Goal: Information Seeking & Learning: Learn about a topic

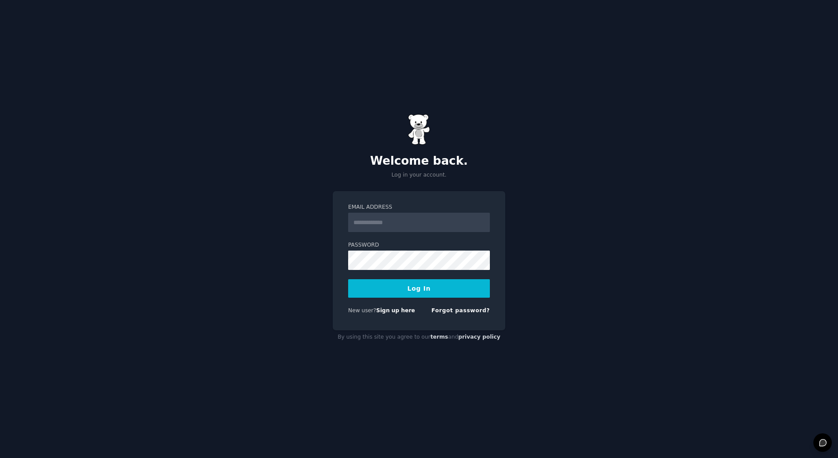
click at [422, 220] on input "Email Address" at bounding box center [419, 222] width 142 height 19
type input "**********"
click at [348, 279] on button "Log In" at bounding box center [419, 288] width 142 height 18
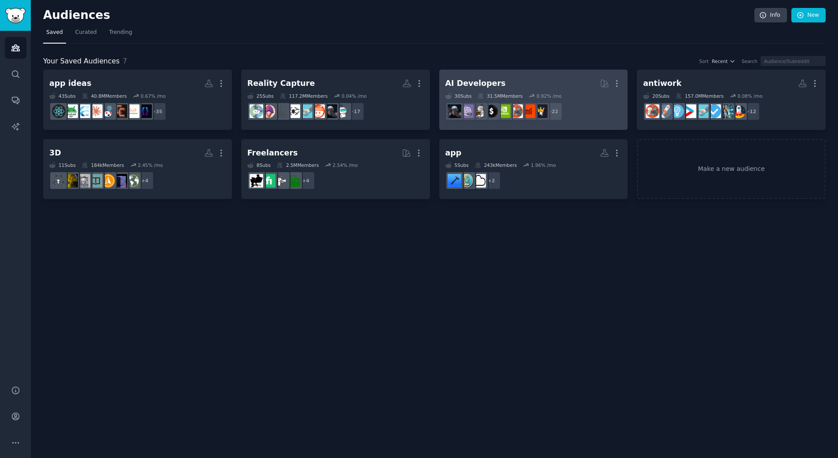
click at [556, 90] on h2 "AI Developers Curated by GummySearch More" at bounding box center [534, 83] width 177 height 15
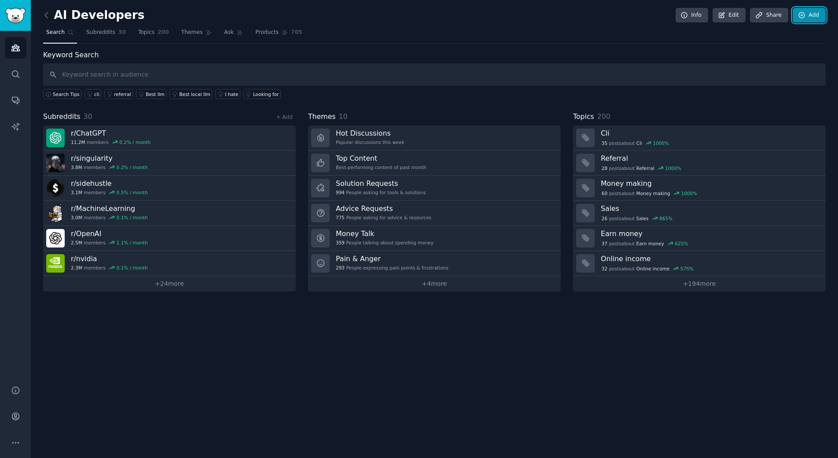
click at [809, 18] on link "Add" at bounding box center [809, 15] width 33 height 15
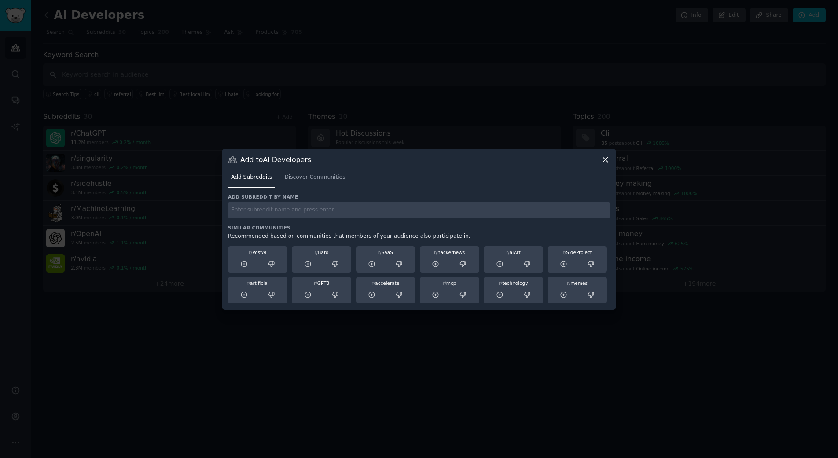
paste input "drop git zip to get project insights md file"
type input "drop git zip to get project insights md file"
drag, startPoint x: 337, startPoint y: 210, endPoint x: 225, endPoint y: 210, distance: 112.3
click at [225, 210] on div "Add to AI Developers Add Subreddits Discover Communities Add subreddit by name …" at bounding box center [419, 229] width 394 height 161
type input "mkdocs"
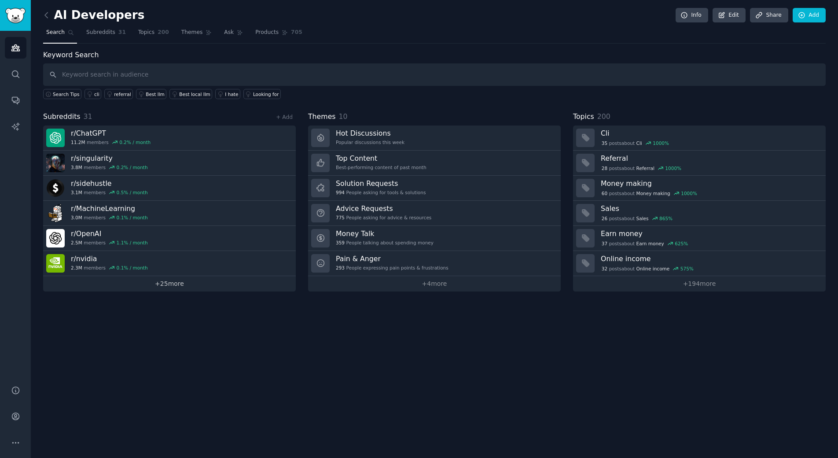
click at [171, 283] on link "+ 25 more" at bounding box center [169, 283] width 253 height 15
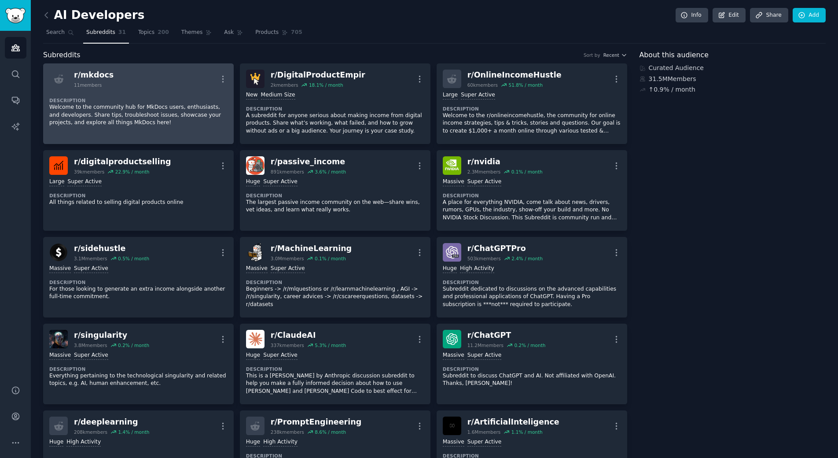
click at [104, 77] on div "r/ mkdocs" at bounding box center [94, 75] width 40 height 11
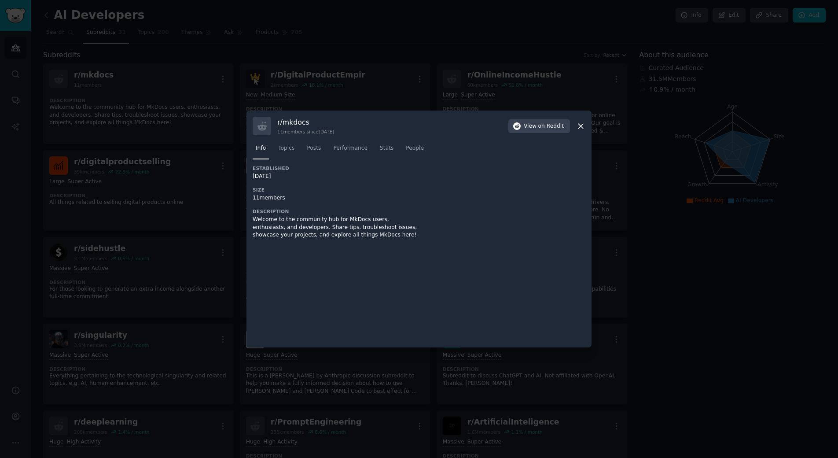
click at [150, 116] on div at bounding box center [419, 229] width 838 height 458
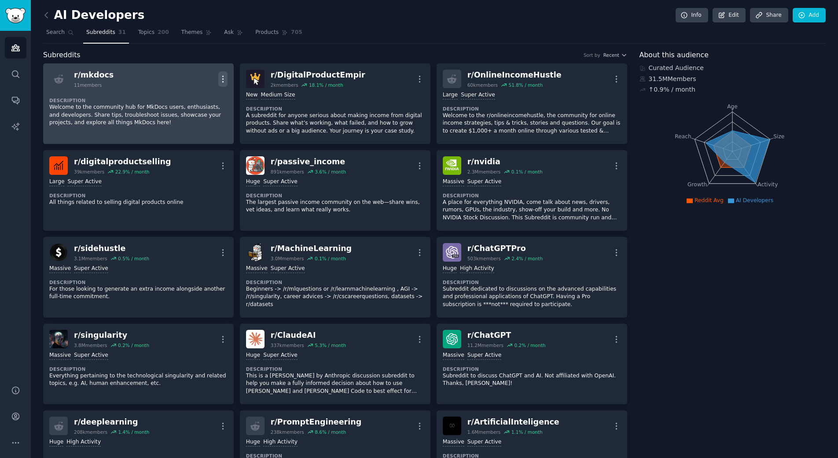
click at [221, 80] on icon "button" at bounding box center [222, 78] width 9 height 9
click at [176, 98] on div "Delete" at bounding box center [187, 97] width 52 height 18
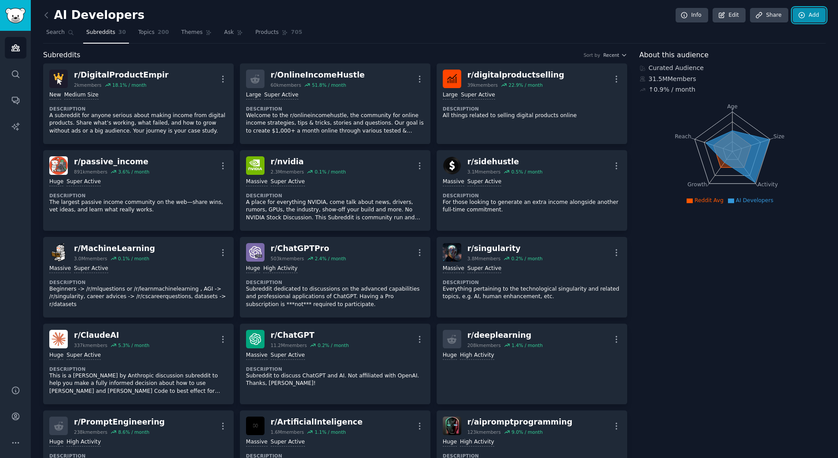
click at [798, 15] on icon at bounding box center [802, 15] width 8 height 8
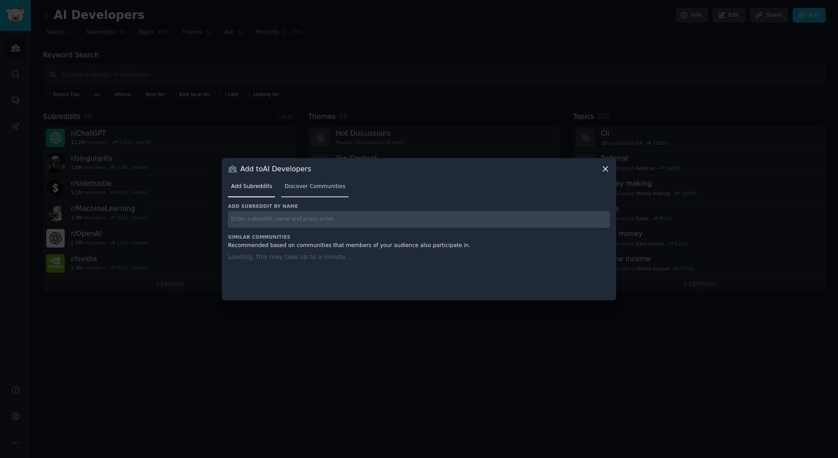
click at [301, 186] on span "Discover Communities" at bounding box center [314, 187] width 61 height 8
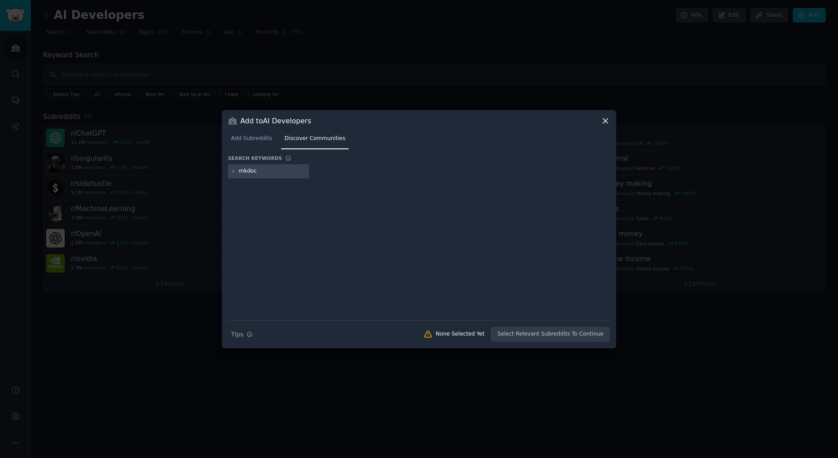
type input "mkdocs"
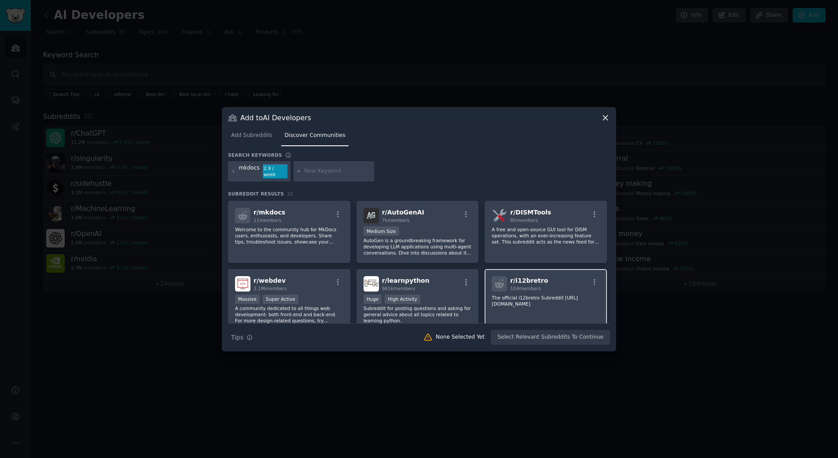
scroll to position [88, 0]
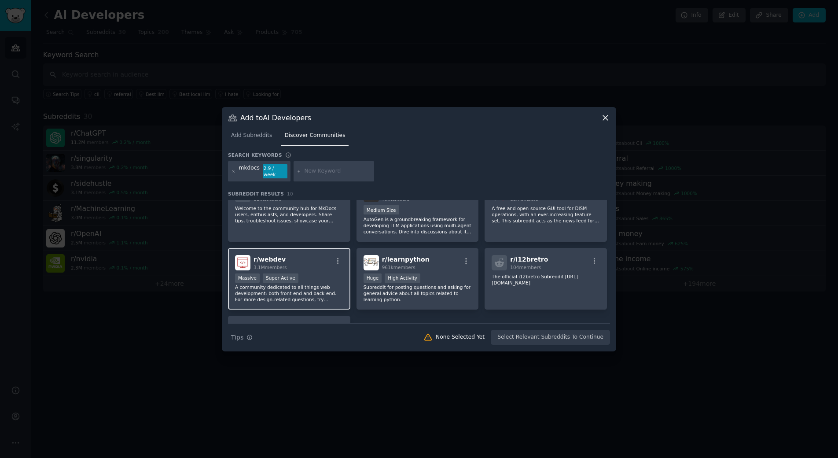
click at [314, 284] on p "A community dedicated to all things web development: both front-end and back-en…" at bounding box center [289, 293] width 108 height 18
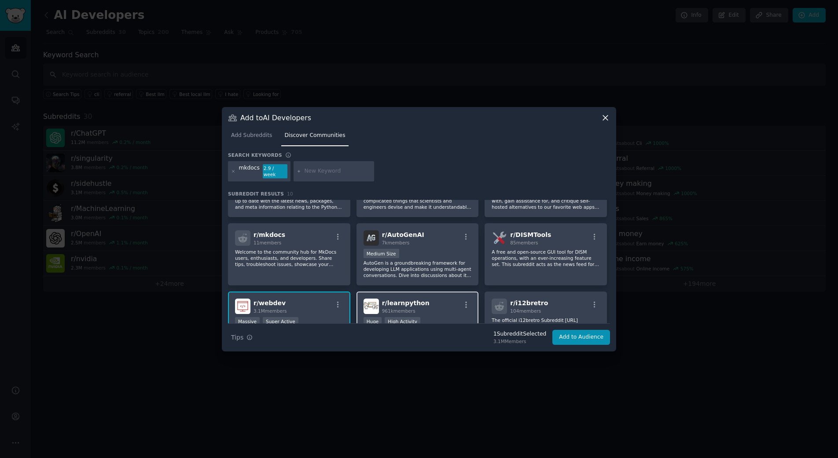
scroll to position [30, 0]
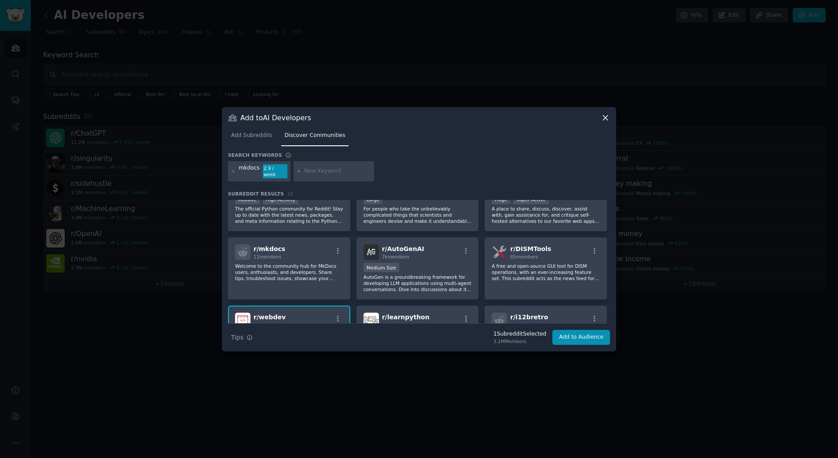
click at [328, 172] on input "text" at bounding box center [337, 171] width 67 height 8
type input "vibedev"
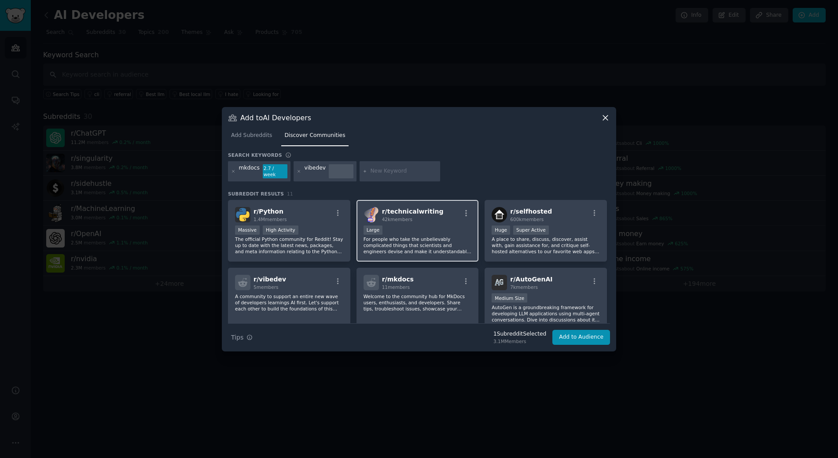
click at [436, 228] on div "Large" at bounding box center [418, 230] width 108 height 11
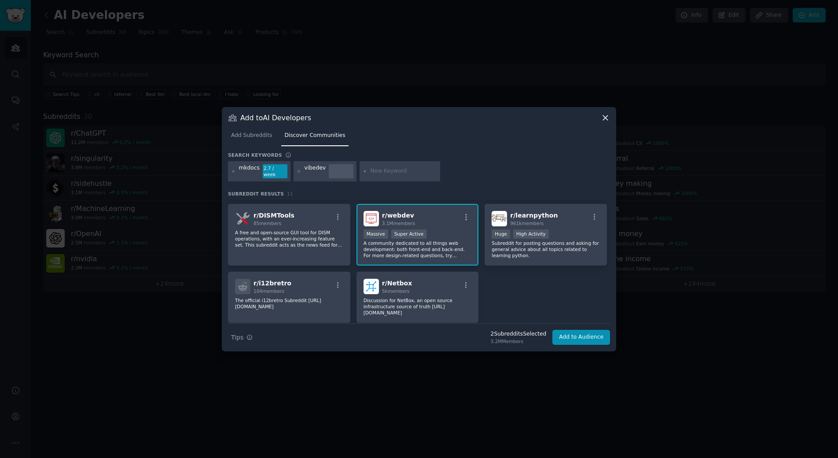
scroll to position [162, 0]
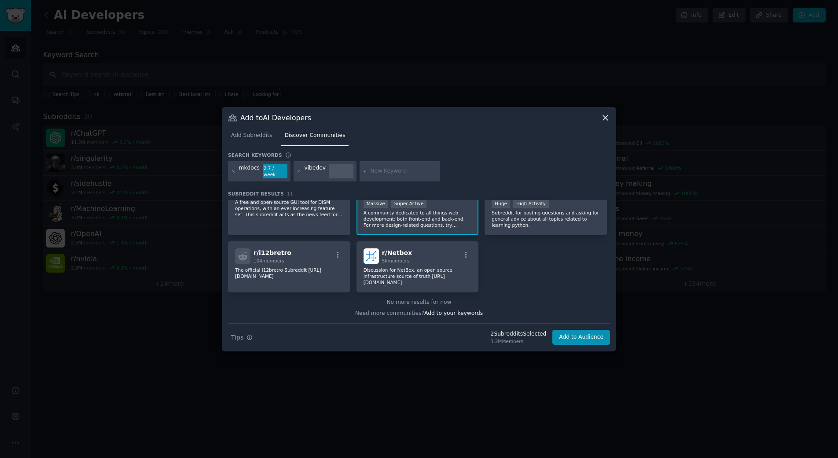
click at [383, 169] on input "text" at bounding box center [403, 171] width 67 height 8
type input "aiagent"
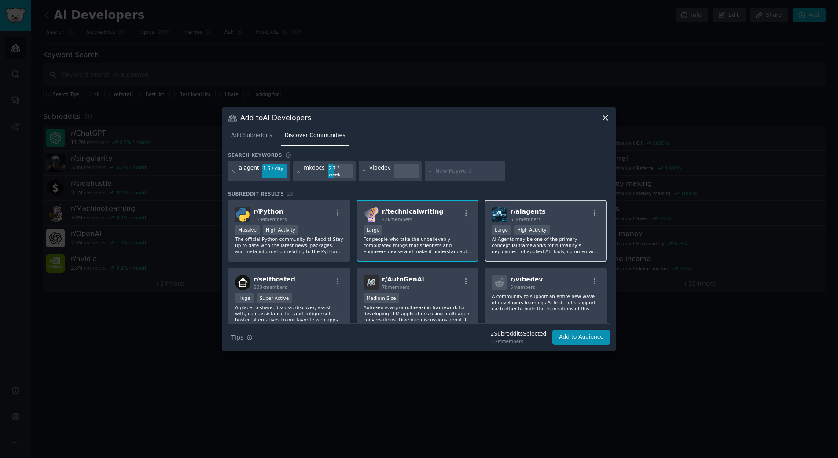
click at [518, 247] on p "AI Agents may be one of the primary conceptual frameworks for humanity’s deploy…" at bounding box center [546, 245] width 108 height 18
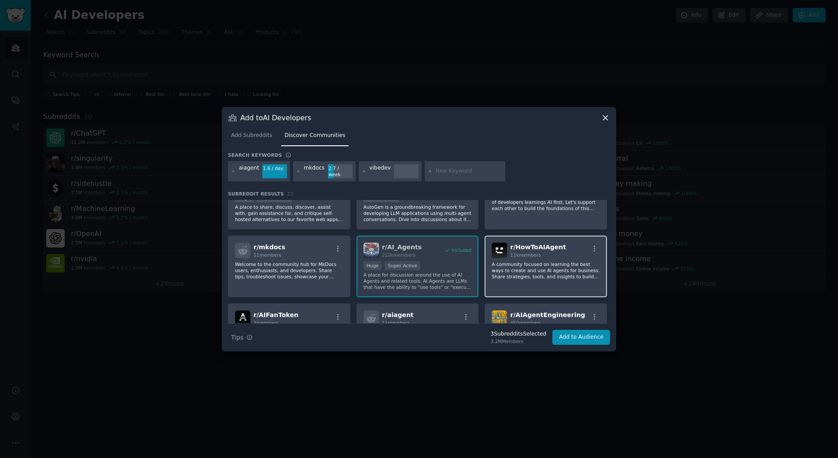
scroll to position [132, 0]
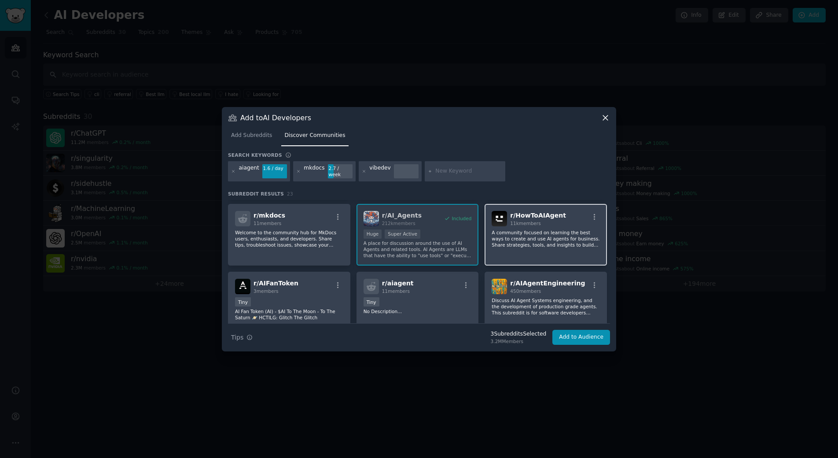
click at [532, 246] on div "r/ HowToAIAgent 11k members A community focused on learning the best ways to cr…" at bounding box center [546, 235] width 122 height 62
click at [539, 297] on p "Discuss AI Agent Systems engineering, and the development of production grade a…" at bounding box center [546, 306] width 108 height 18
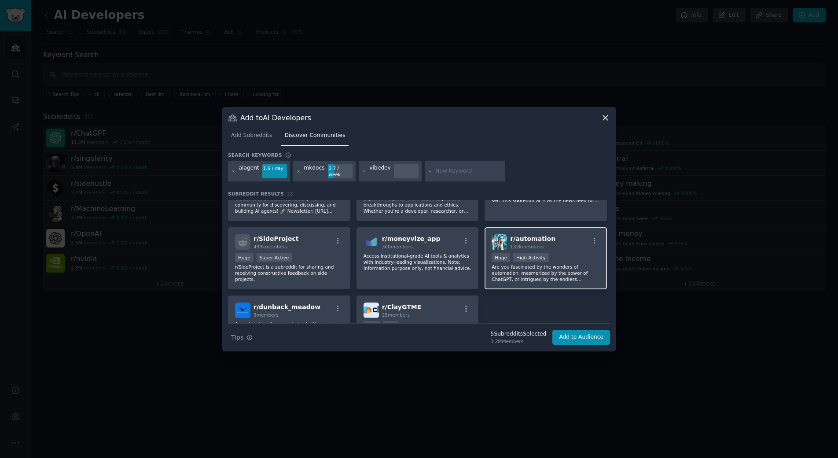
scroll to position [384, 0]
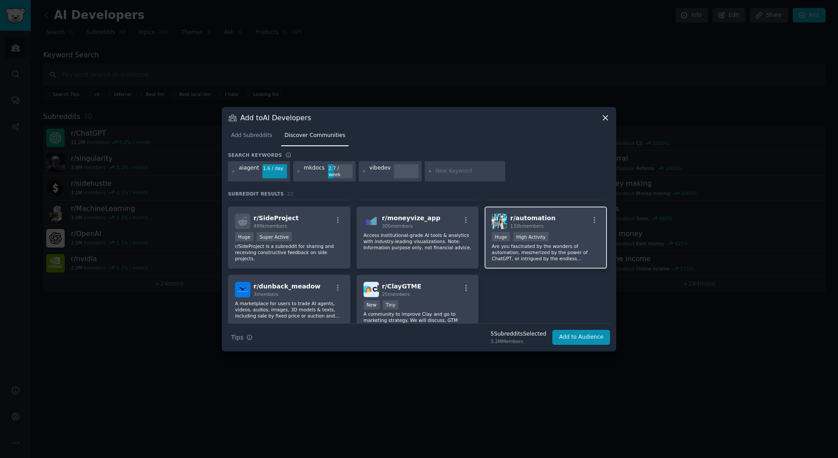
click at [561, 251] on p "Are you fascinated by the wonders of automation, mesmerized by the power of Cha…" at bounding box center [546, 252] width 108 height 18
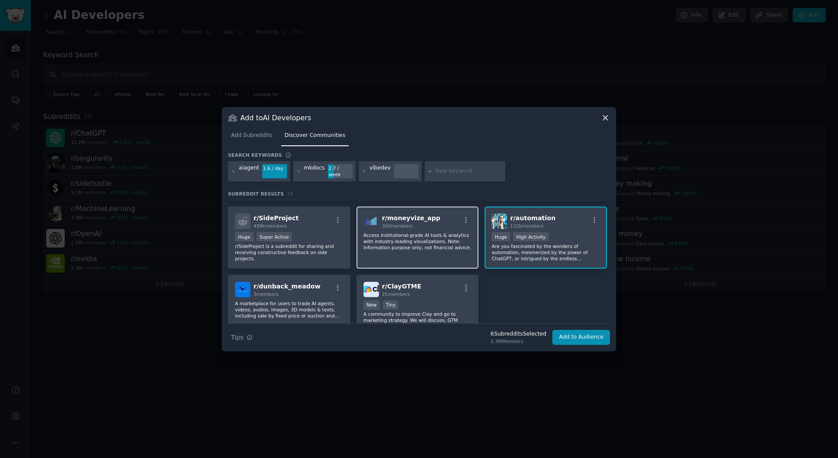
click at [433, 243] on p "Access institutional-grade AI tools & analytics with industry-leading visualiza…" at bounding box center [418, 241] width 108 height 18
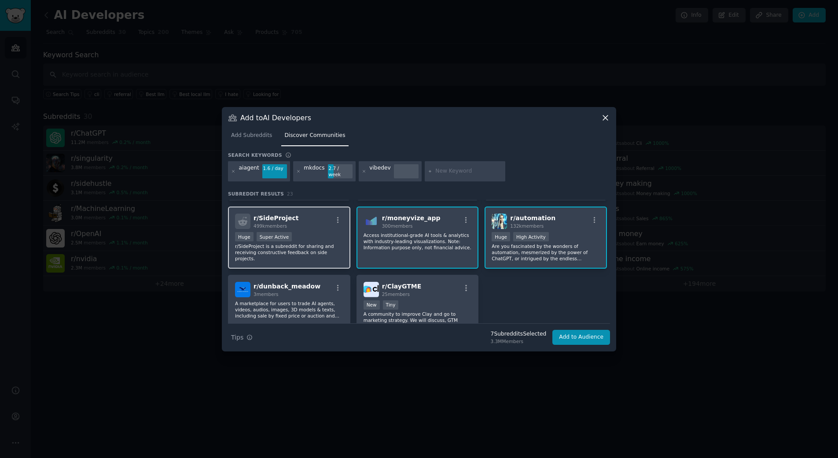
click at [313, 232] on div "Huge Super Active" at bounding box center [289, 237] width 108 height 11
click at [435, 173] on input "text" at bounding box center [468, 171] width 67 height 8
type input "prompt"
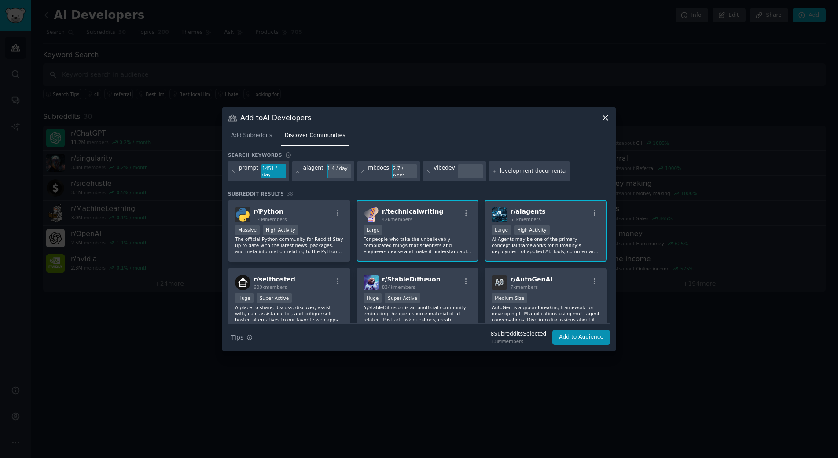
type input "development documentation"
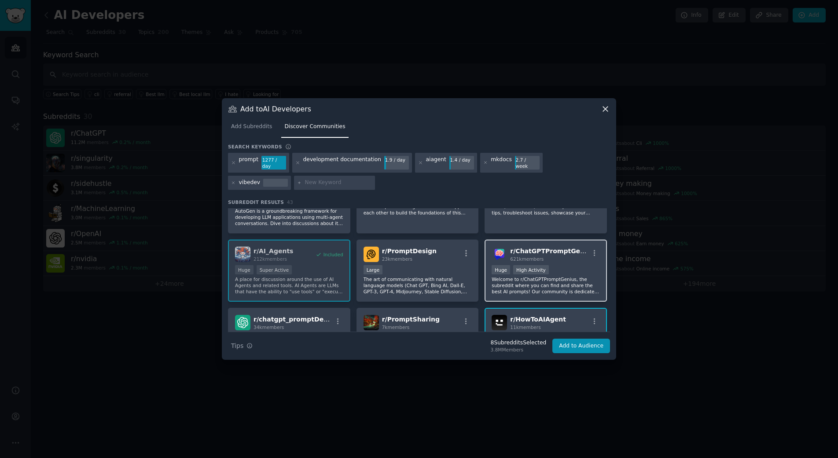
scroll to position [176, 0]
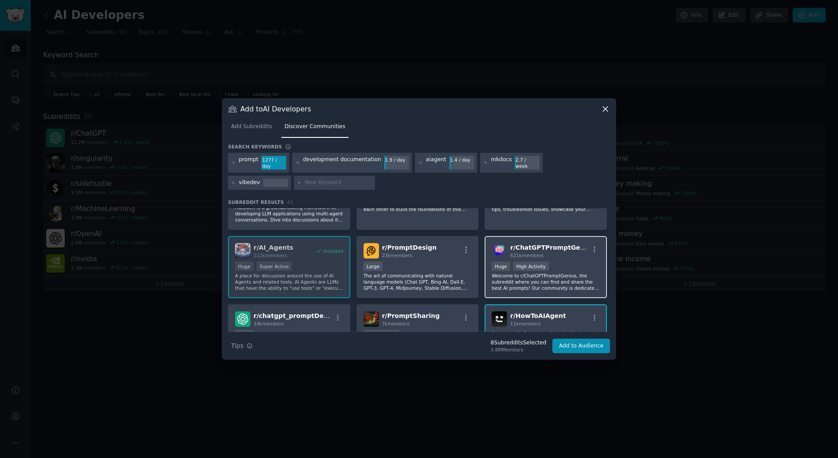
click at [566, 277] on p "Welcome to r/ChatGPTPromptGenius, the subreddit where you can find and share th…" at bounding box center [546, 282] width 108 height 18
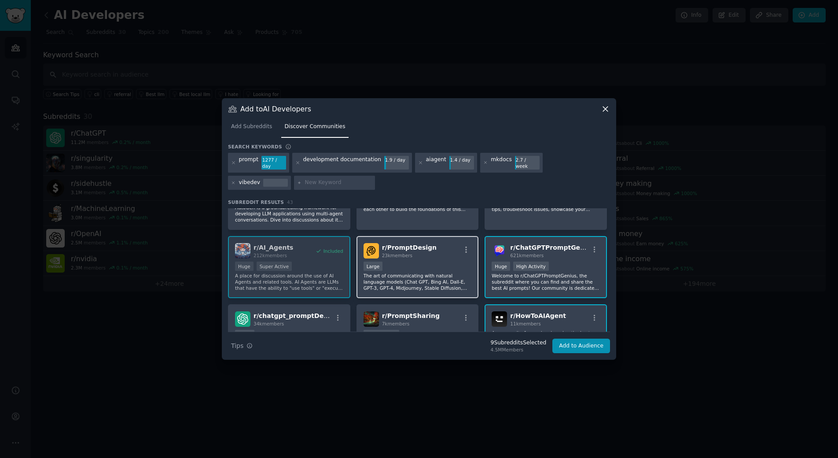
click at [459, 273] on p "The art of communicating with natural language models (Chat GPT, Bing AI, Dall-…" at bounding box center [418, 282] width 108 height 18
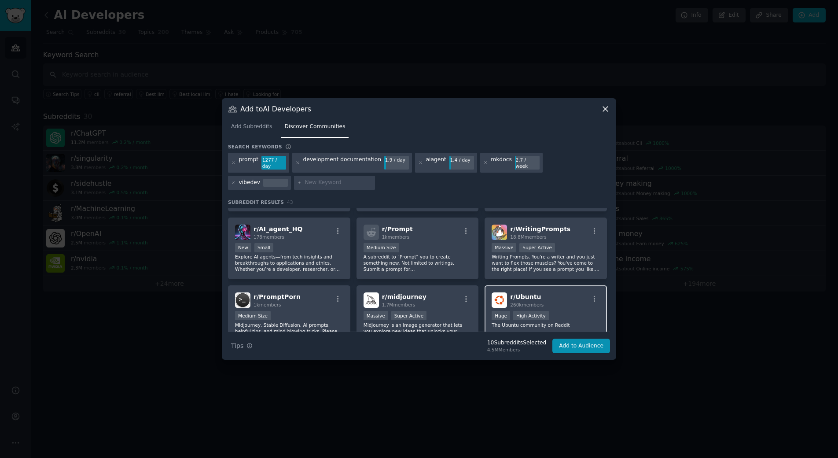
scroll to position [440, 0]
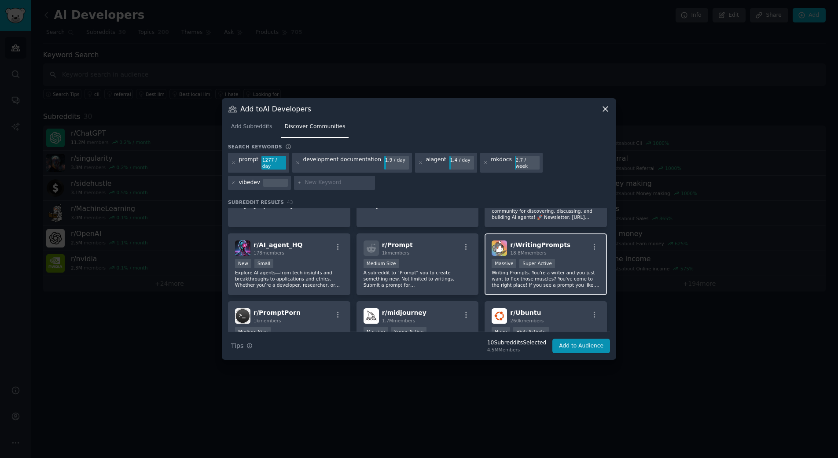
click at [514, 287] on div "r/ WritingPrompts 18.8M members Massive Super Active Writing Prompts. You're a …" at bounding box center [546, 264] width 122 height 62
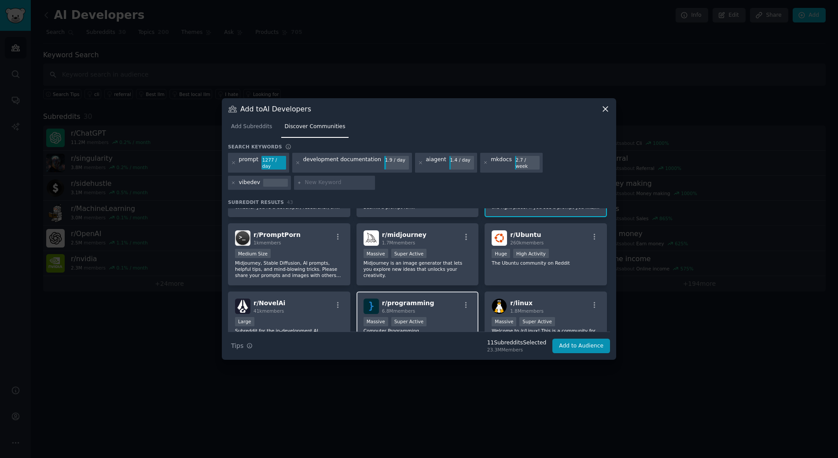
scroll to position [572, 0]
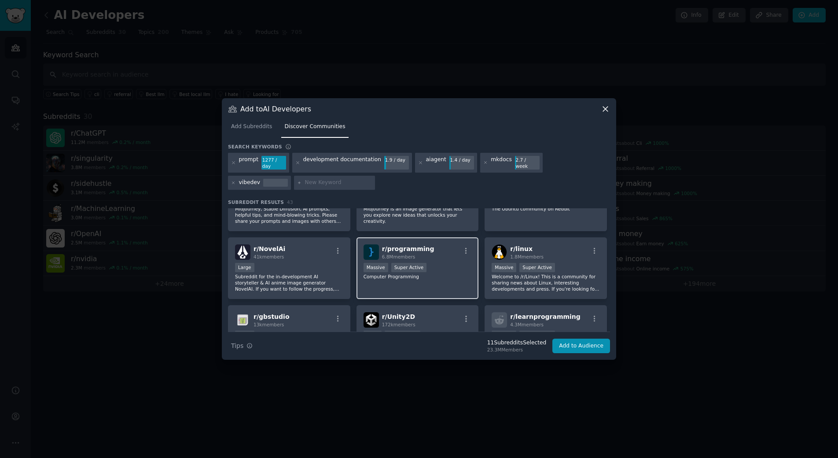
click at [441, 282] on div "r/ programming 6.8M members Massive Super Active Computer Programming" at bounding box center [418, 268] width 122 height 62
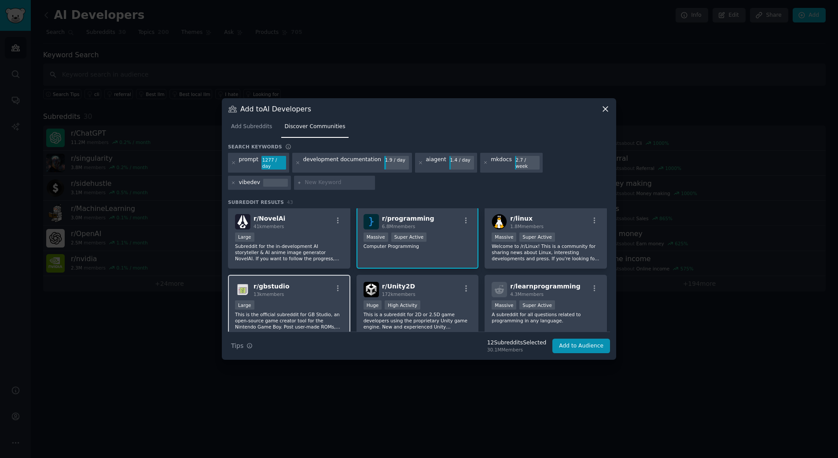
scroll to position [616, 0]
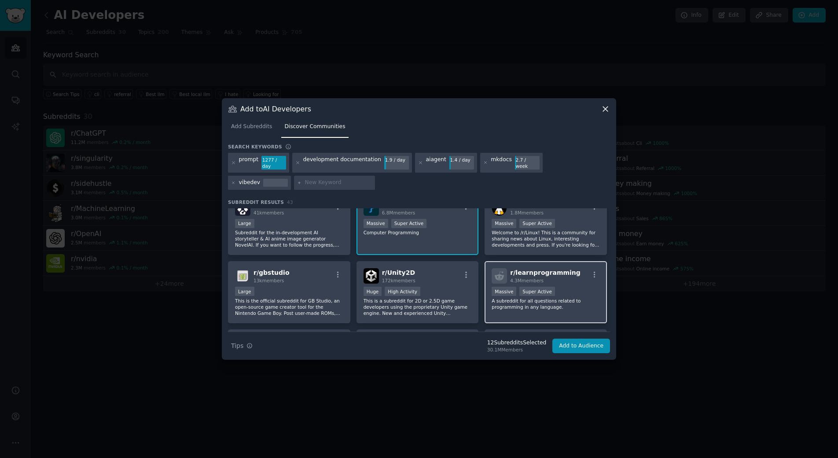
click at [576, 310] on div "r/ learnprogramming 4.3M members Massive Super Active A subreddit for all quest…" at bounding box center [546, 292] width 122 height 62
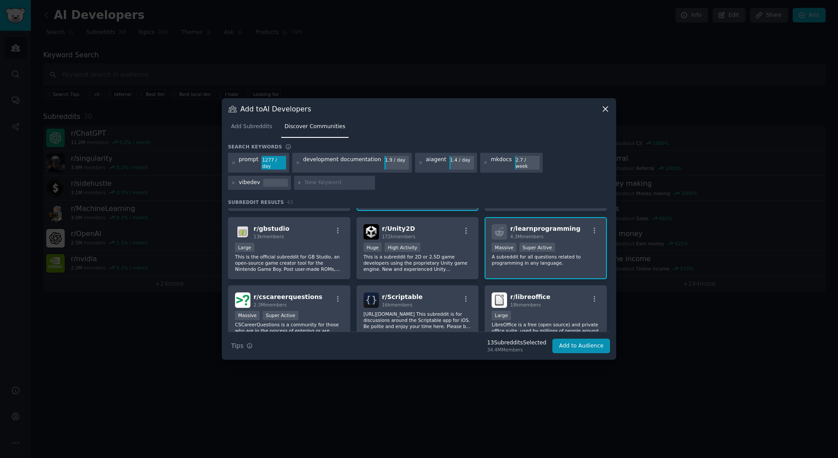
scroll to position [704, 0]
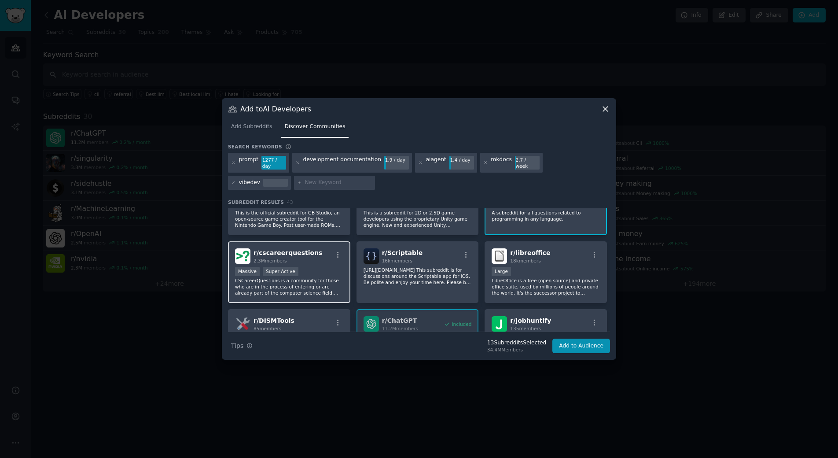
click at [321, 281] on p "CSCareerQuestions is a community for those who are in the process of entering o…" at bounding box center [289, 286] width 108 height 18
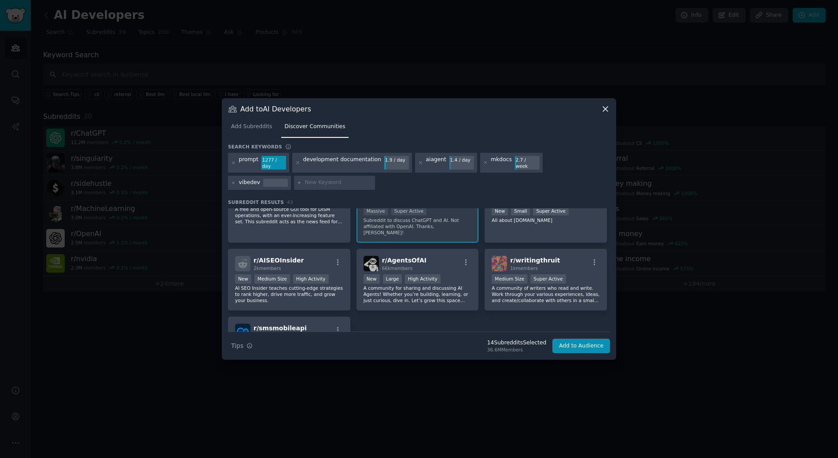
scroll to position [836, 0]
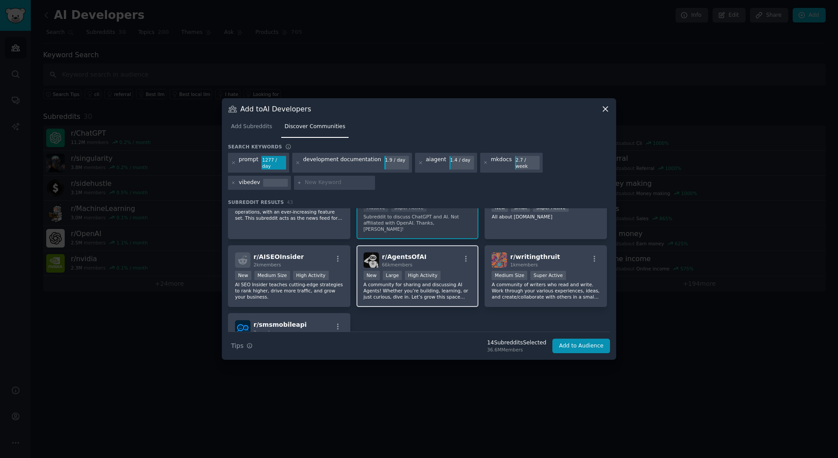
click at [439, 284] on p "A community for sharing and discussing AI Agents! Whether you’re building, lear…" at bounding box center [418, 290] width 108 height 18
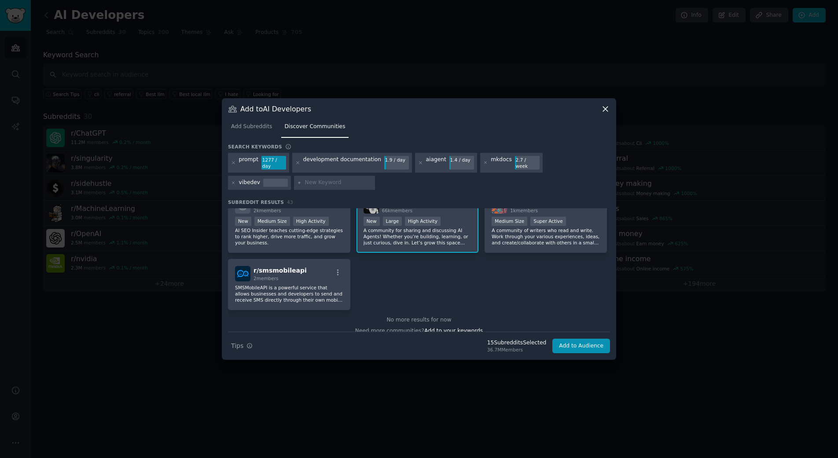
scroll to position [894, 0]
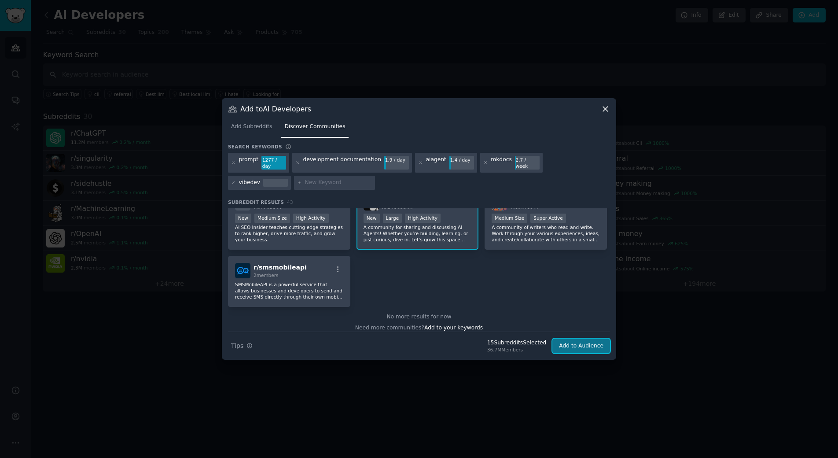
click at [565, 339] on button "Add to Audience" at bounding box center [582, 346] width 58 height 15
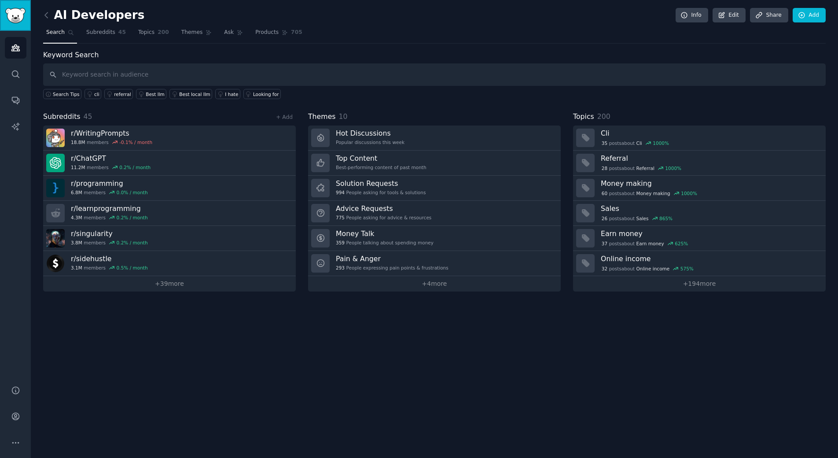
click at [18, 17] on img "Sidebar" at bounding box center [15, 15] width 20 height 15
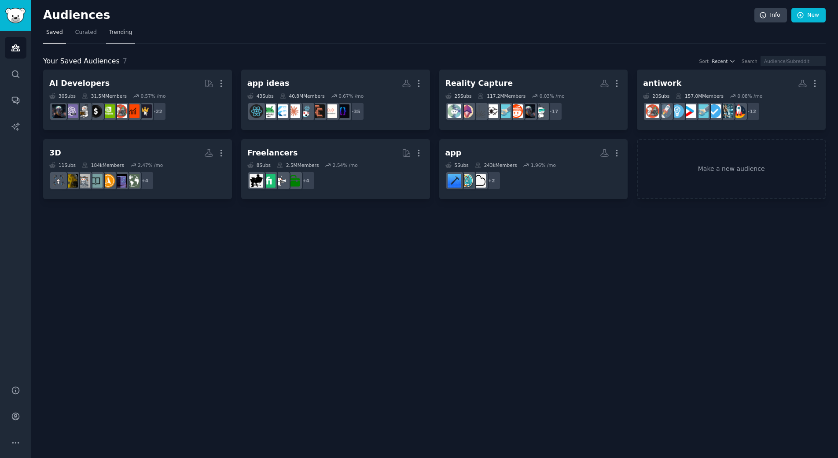
click at [109, 35] on span "Trending" at bounding box center [120, 33] width 23 height 8
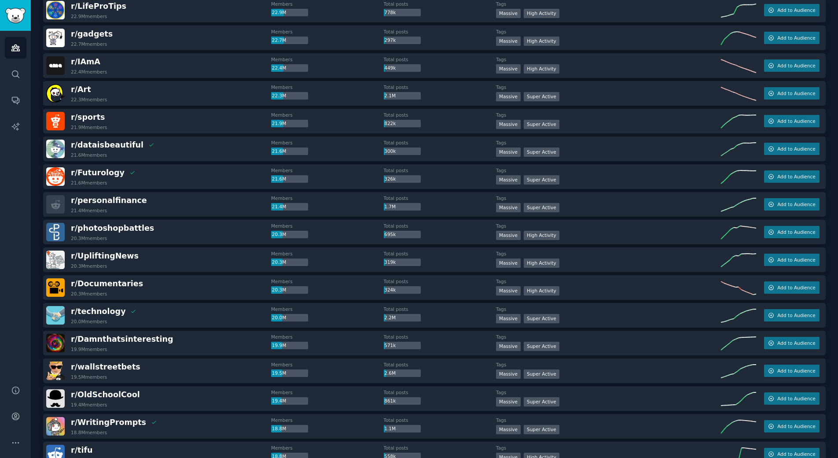
scroll to position [748, 0]
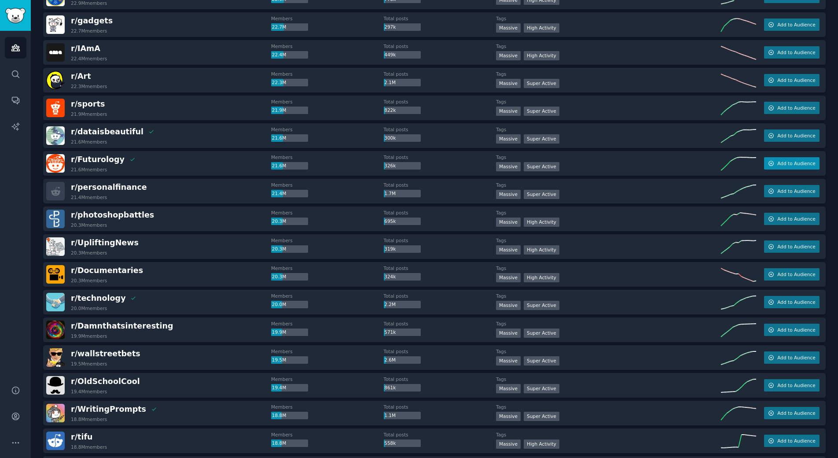
click at [799, 162] on span "Add to Audience" at bounding box center [796, 163] width 38 height 6
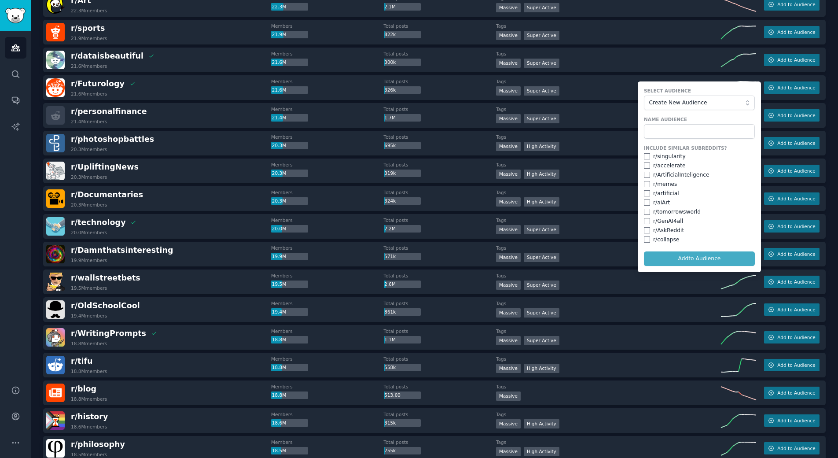
scroll to position [836, 0]
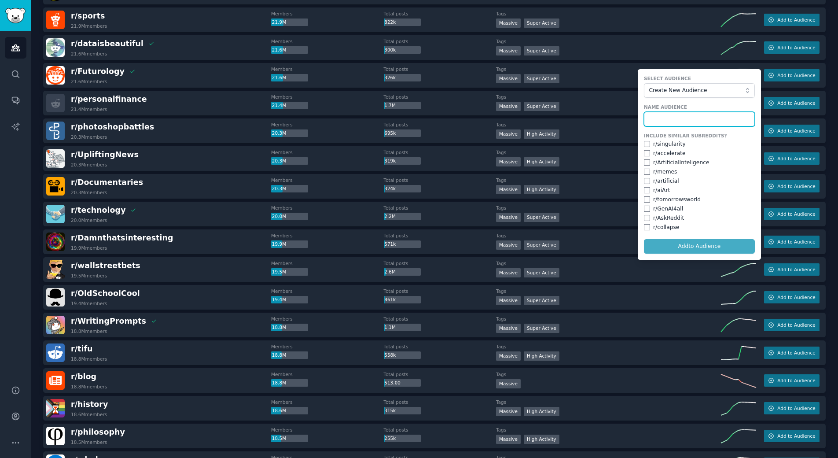
click at [700, 117] on input "text" at bounding box center [699, 119] width 111 height 15
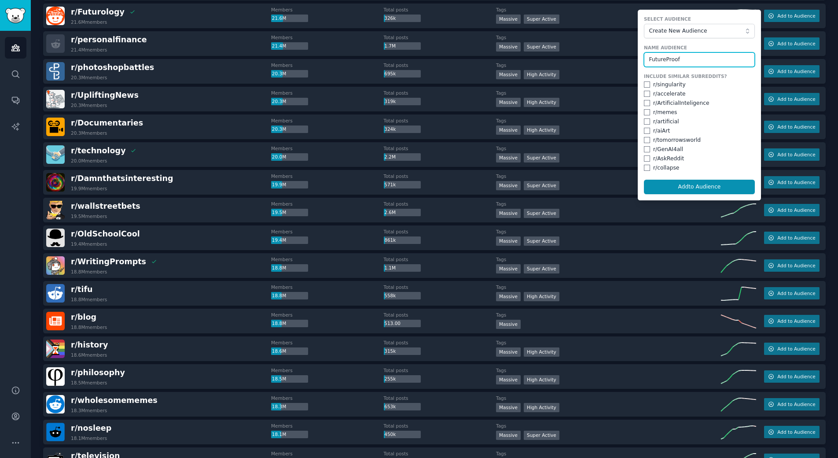
scroll to position [880, 0]
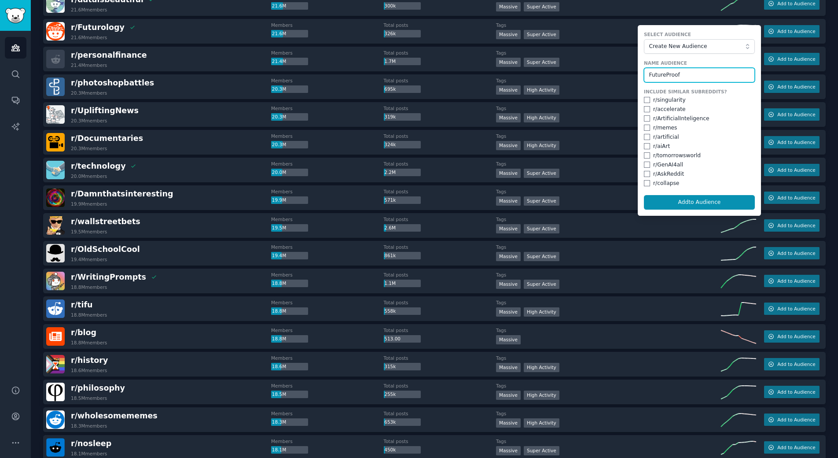
type input "FutureProof"
click at [645, 156] on input "checkbox" at bounding box center [647, 155] width 6 height 6
checkbox input "true"
click at [645, 146] on input "checkbox" at bounding box center [647, 146] width 6 height 6
checkbox input "true"
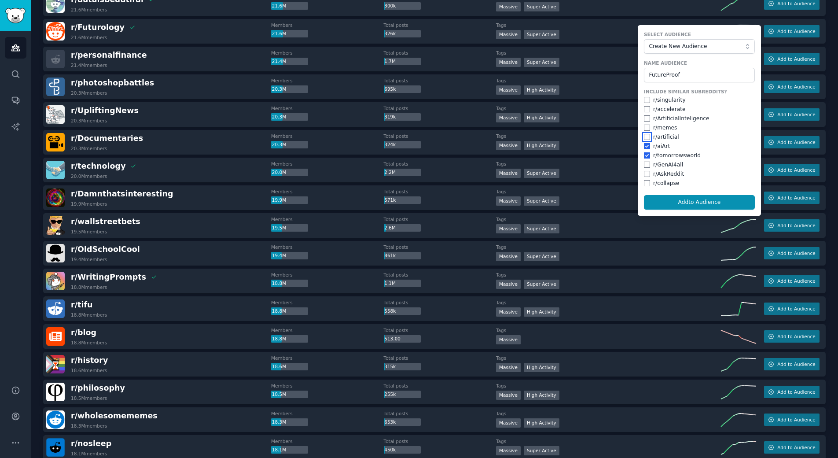
click at [644, 137] on input "checkbox" at bounding box center [647, 137] width 6 height 6
checkbox input "true"
click at [644, 118] on input "checkbox" at bounding box center [647, 118] width 6 height 6
checkbox input "true"
click at [644, 110] on input "checkbox" at bounding box center [647, 109] width 6 height 6
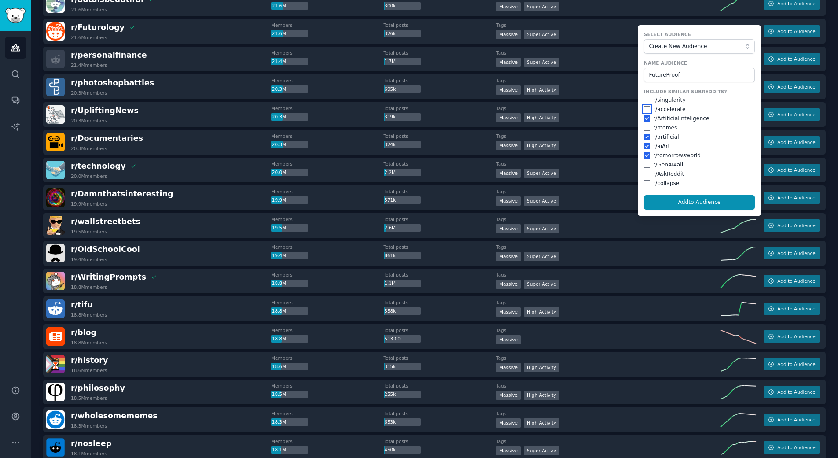
checkbox input "true"
click at [644, 98] on input "checkbox" at bounding box center [647, 100] width 6 height 6
checkbox input "true"
click at [645, 182] on input "checkbox" at bounding box center [647, 183] width 6 height 6
checkbox input "true"
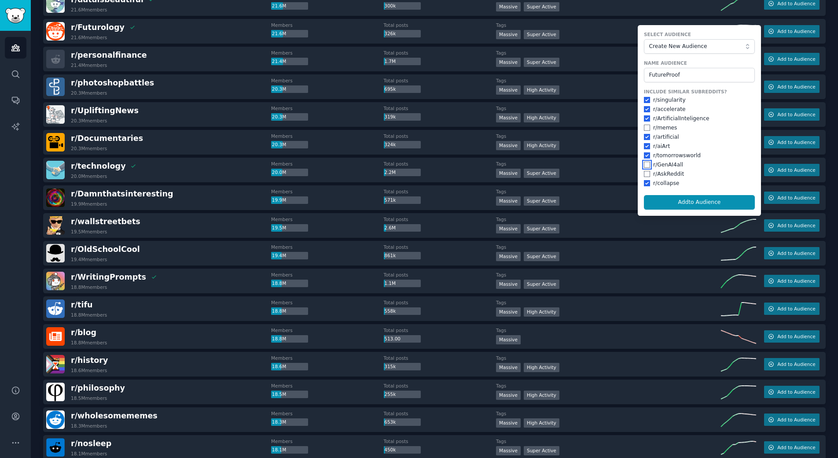
click at [644, 165] on input "checkbox" at bounding box center [647, 165] width 6 height 6
checkbox input "true"
click at [686, 203] on button "Add to Audience" at bounding box center [699, 202] width 111 height 15
checkbox input "false"
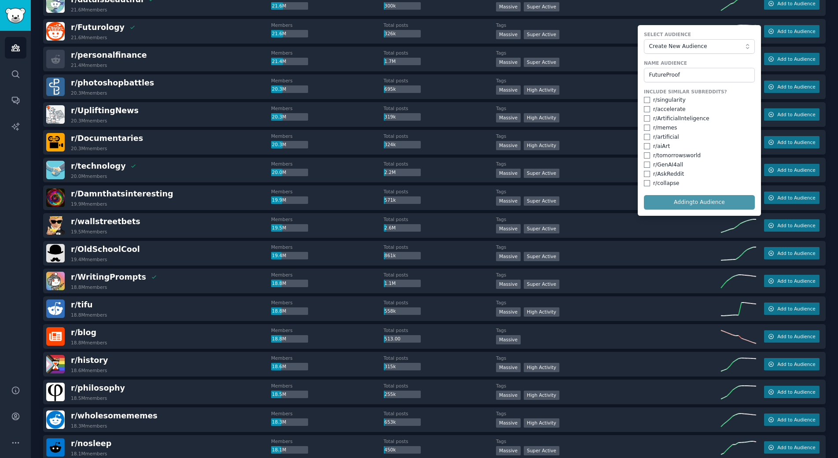
checkbox input "false"
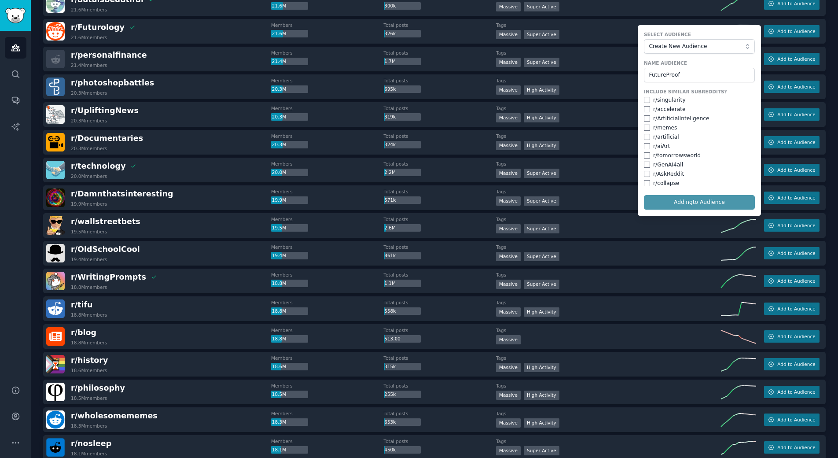
checkbox input "false"
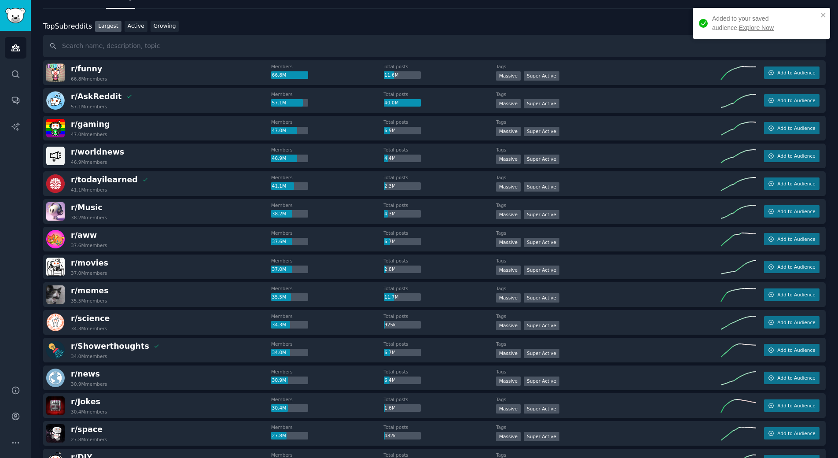
scroll to position [0, 0]
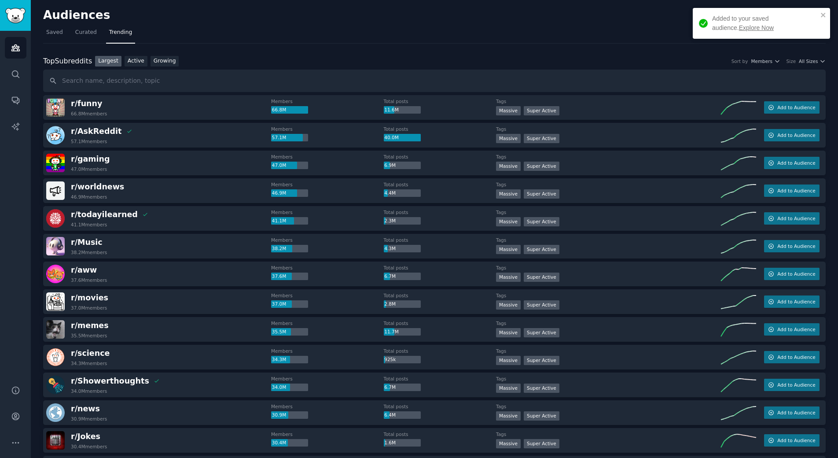
click at [739, 26] on link "Explore Now" at bounding box center [756, 27] width 35 height 7
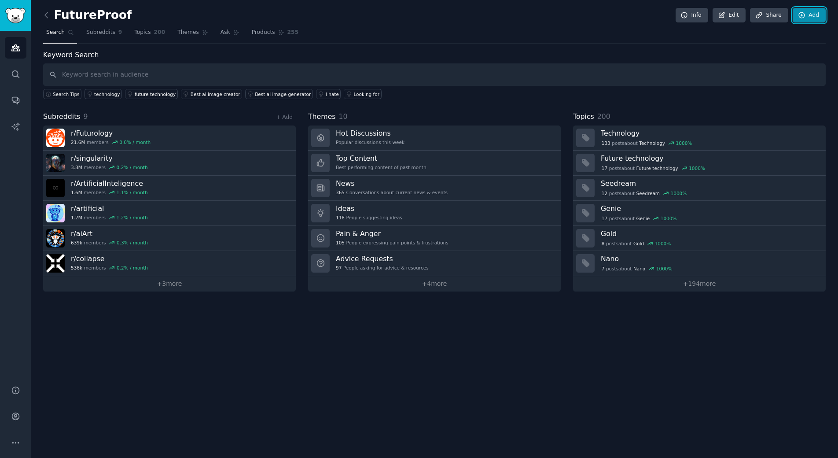
click at [820, 11] on link "Add" at bounding box center [809, 15] width 33 height 15
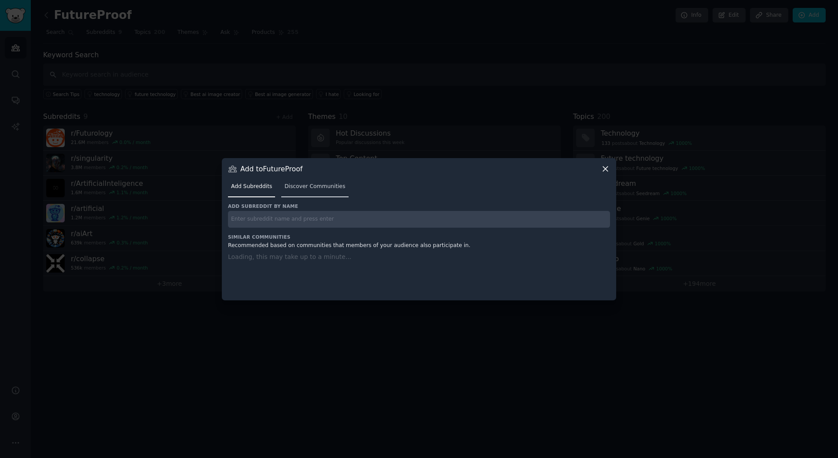
click at [316, 187] on link "Discover Communities" at bounding box center [314, 189] width 67 height 18
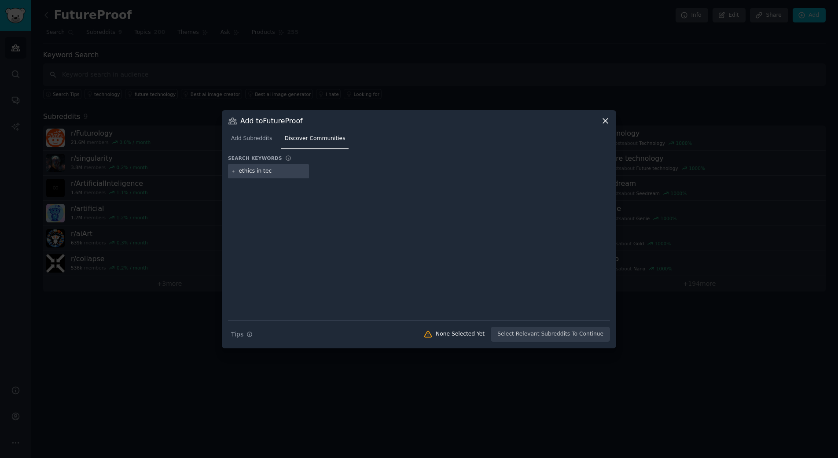
type input "ethics in tech"
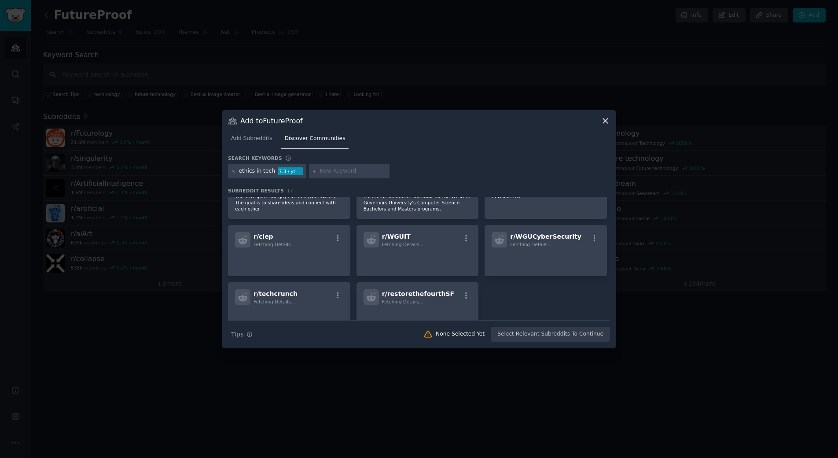
scroll to position [264, 0]
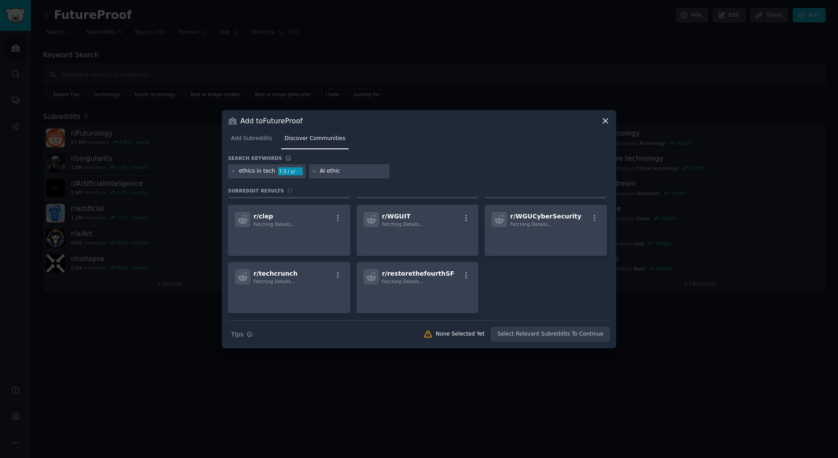
type input "AI ethics"
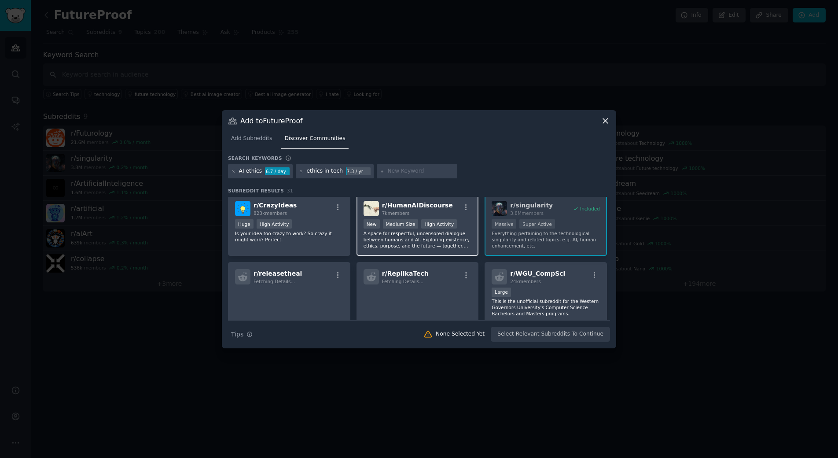
scroll to position [354, 0]
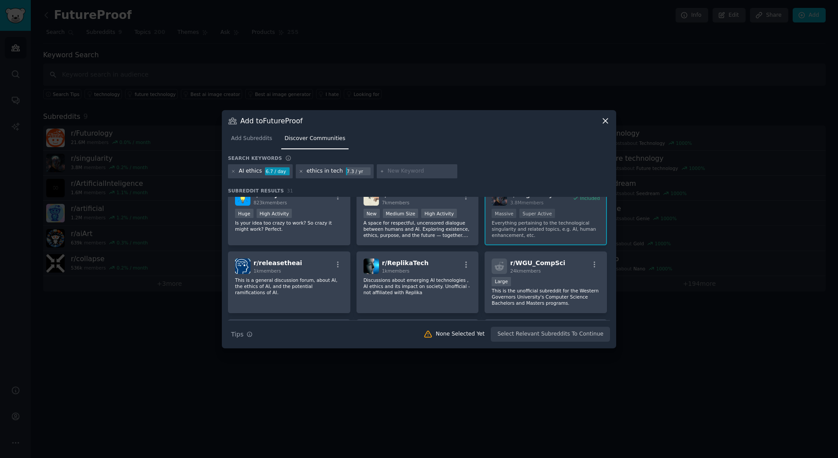
click at [299, 173] on icon at bounding box center [301, 171] width 5 height 5
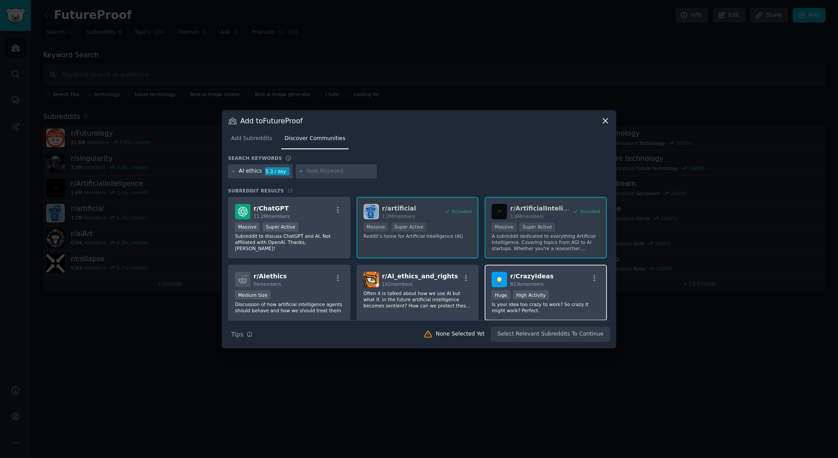
click at [563, 309] on p "Is your idea too crazy to work? So crazy it might work? Perfect." at bounding box center [546, 307] width 108 height 12
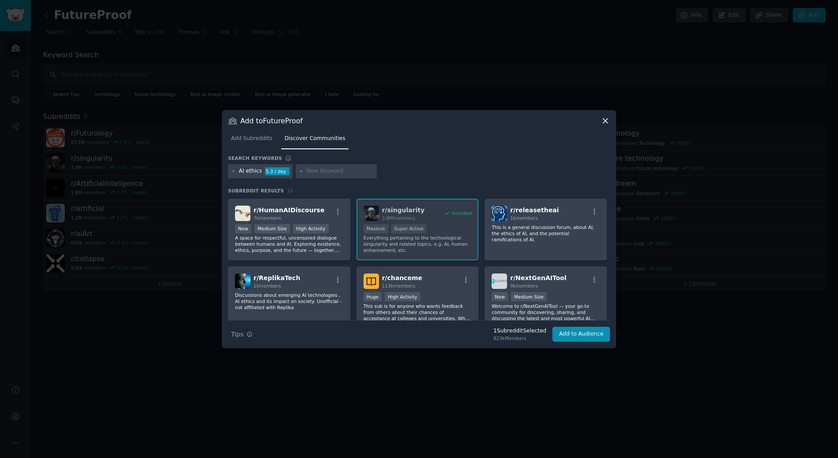
scroll to position [132, 0]
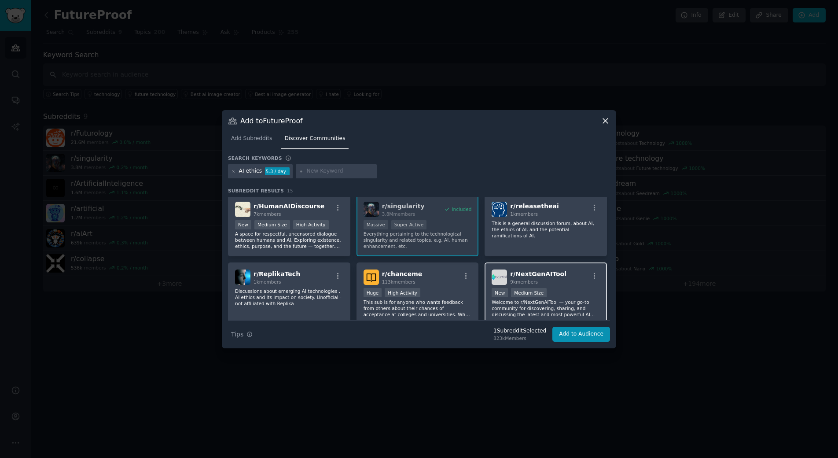
click at [578, 280] on div "r/ NextGenAITool 9k members" at bounding box center [546, 276] width 108 height 15
click at [295, 249] on p "A space for respectful, uncensored dialogue between humans and AI. Exploring ex…" at bounding box center [289, 240] width 108 height 18
click at [333, 173] on input "text" at bounding box center [340, 171] width 67 height 8
type input "future"
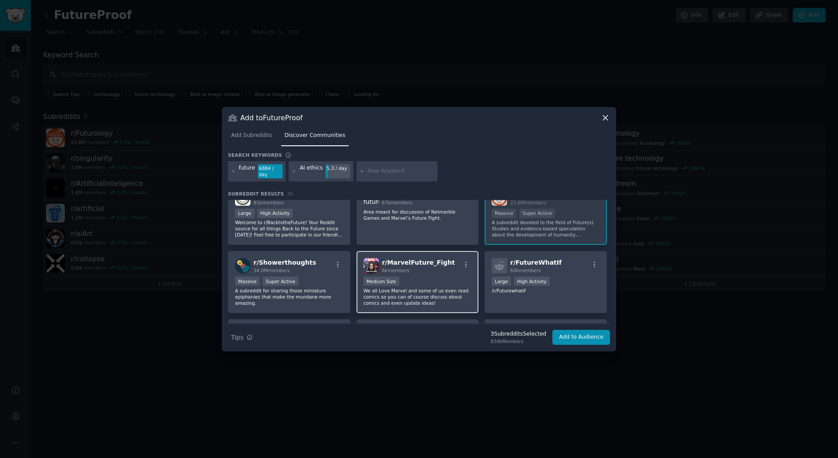
scroll to position [308, 0]
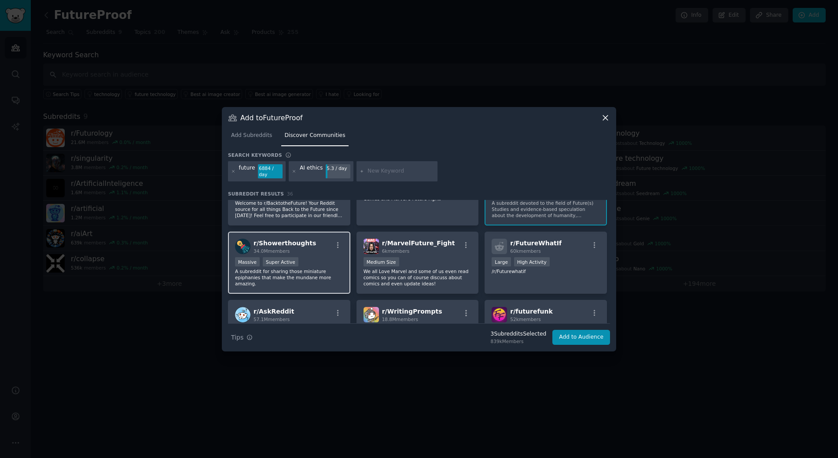
click at [320, 274] on p "A subreddit for sharing those miniature epiphanies that make the mundane more a…" at bounding box center [289, 277] width 108 height 18
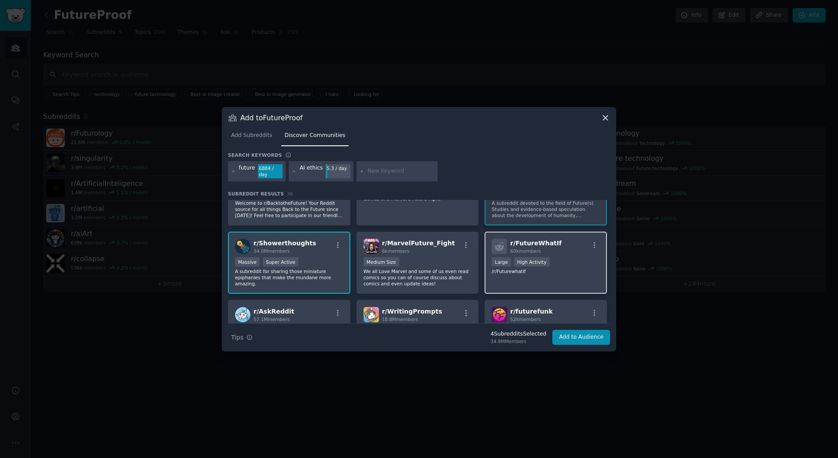
click at [564, 279] on div "r/ FutureWhatIf 60k members Large High Activity /r/Futurewhatif" at bounding box center [546, 263] width 122 height 62
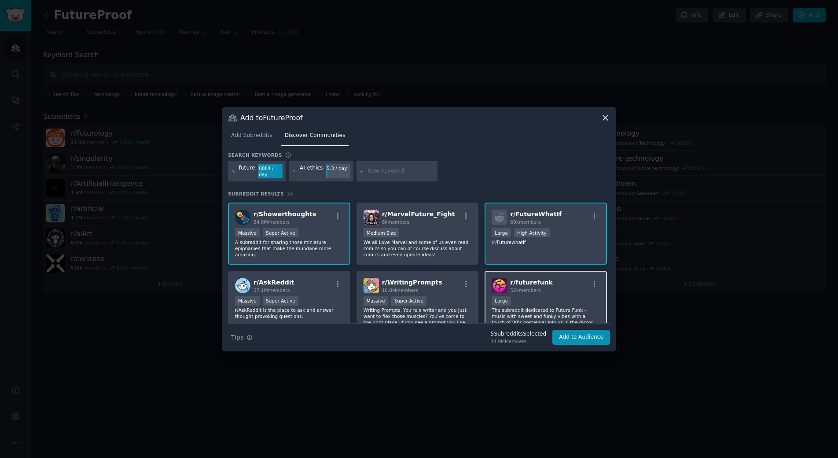
scroll to position [352, 0]
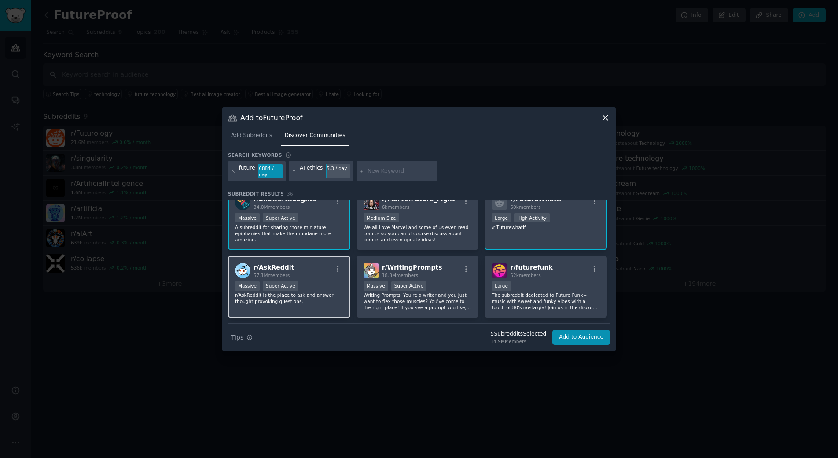
click at [327, 287] on div "Massive Super Active" at bounding box center [289, 286] width 108 height 11
click at [448, 297] on p "Writing Prompts. You're a writer and you just want to flex those muscles? You'v…" at bounding box center [418, 301] width 108 height 18
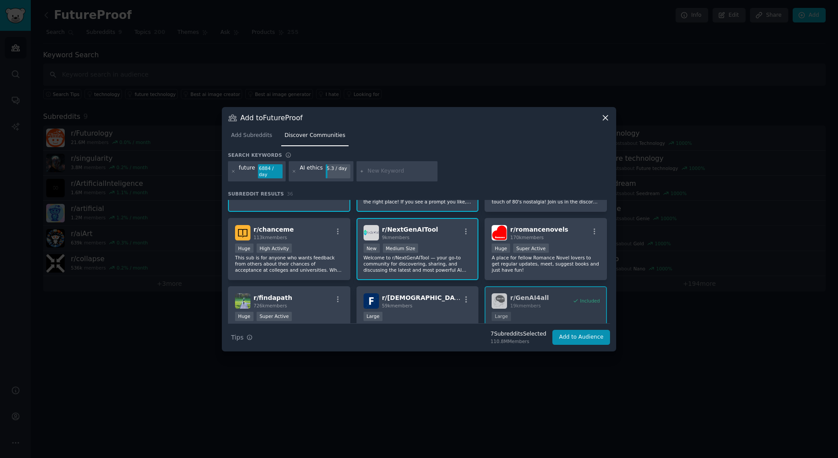
scroll to position [484, 0]
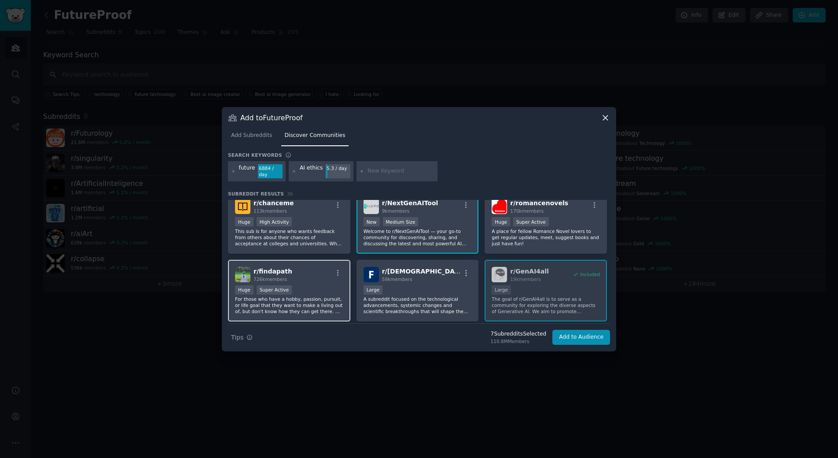
click at [325, 280] on div "r/ findapath 726k members Huge Super Active For those who have a hobby, passion…" at bounding box center [289, 291] width 122 height 62
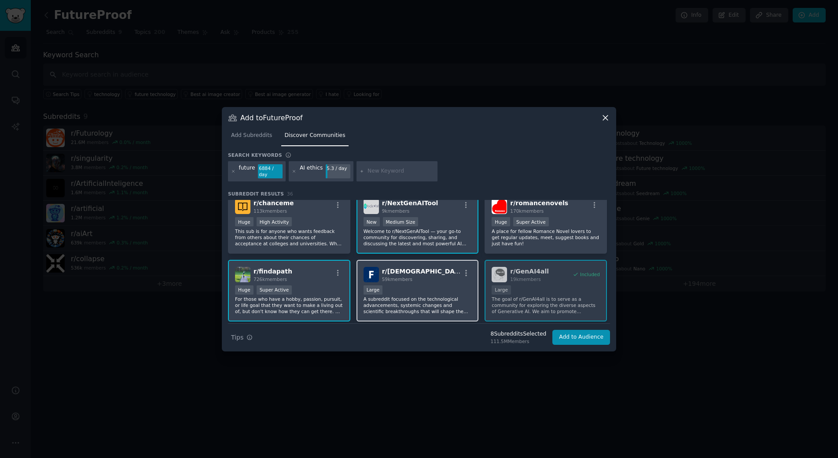
click at [441, 275] on div "r/ Futurism 59k members" at bounding box center [418, 274] width 108 height 15
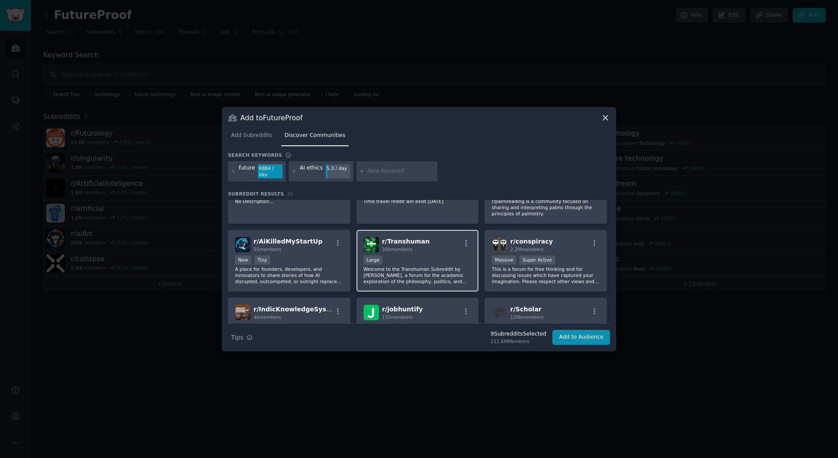
scroll to position [660, 0]
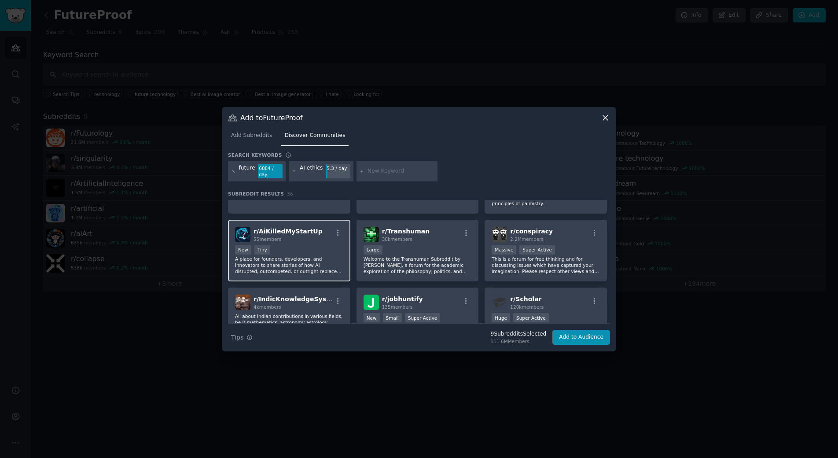
click at [293, 265] on p "A place for founders, developers, and innovators to share stories of how AI dis…" at bounding box center [289, 265] width 108 height 18
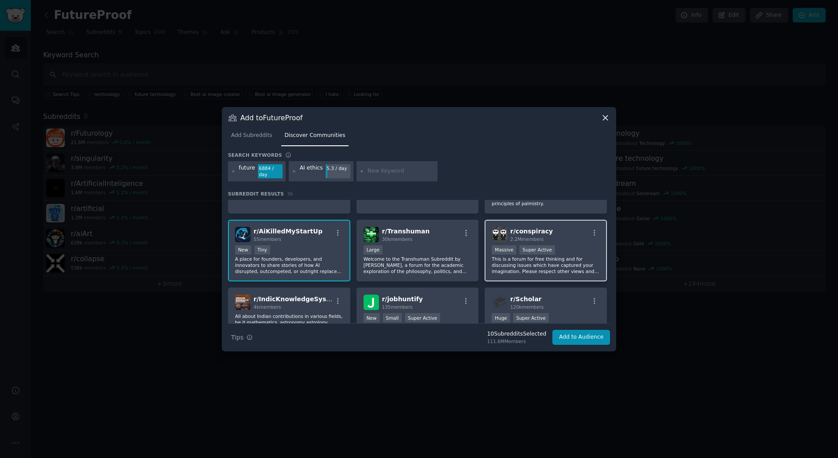
click at [511, 268] on p "This is a forum for free thinking and for discussing issues which have captured…" at bounding box center [546, 265] width 108 height 18
click at [562, 301] on div "r/ Scholar 120k members" at bounding box center [546, 302] width 108 height 15
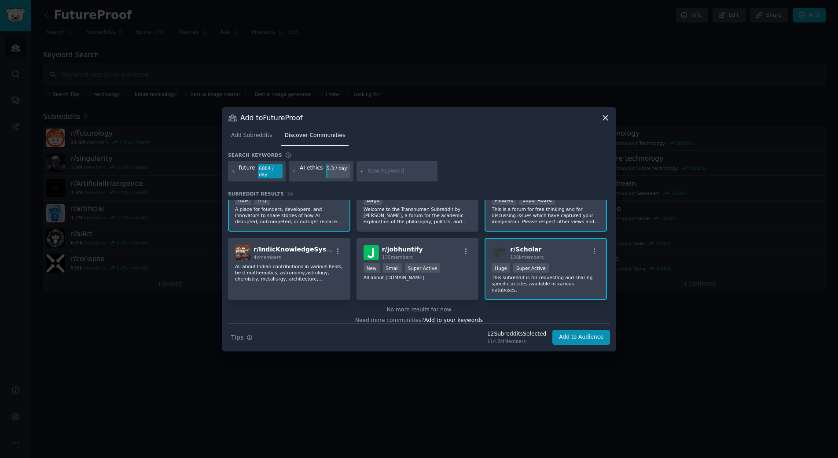
scroll to position [711, 0]
click at [394, 218] on p "Welcome to the Transhuman Subreddit by Josh Universe, a forum for the academic …" at bounding box center [418, 214] width 108 height 18
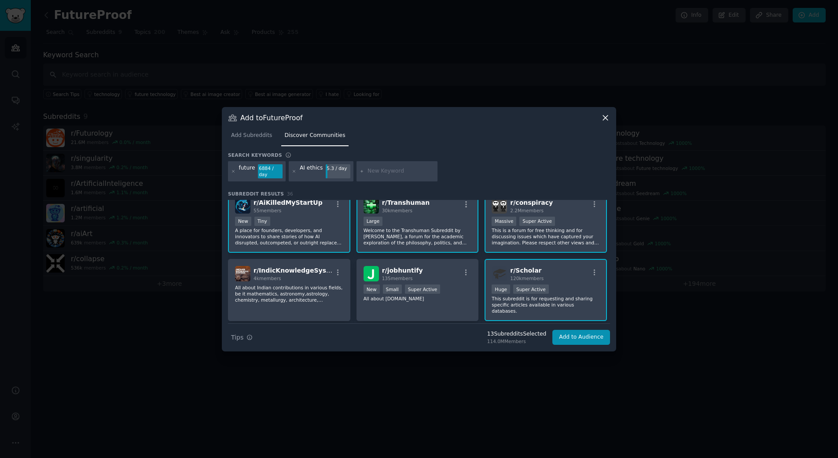
scroll to position [667, 0]
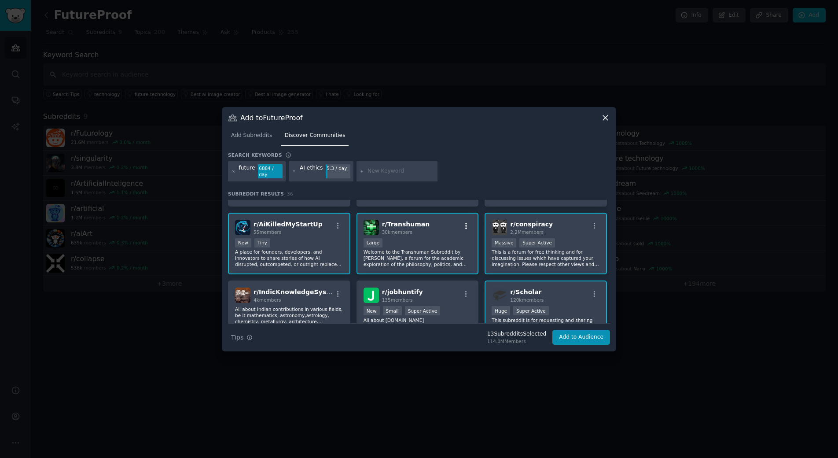
click at [465, 223] on icon "button" at bounding box center [466, 226] width 2 height 6
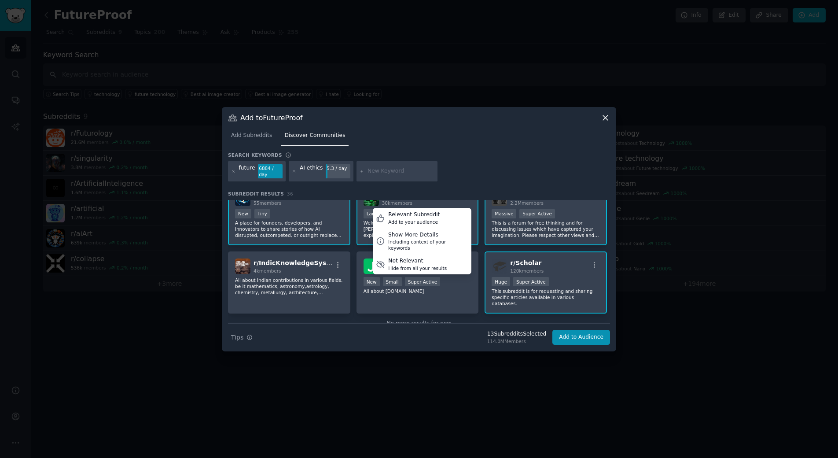
scroll to position [711, 0]
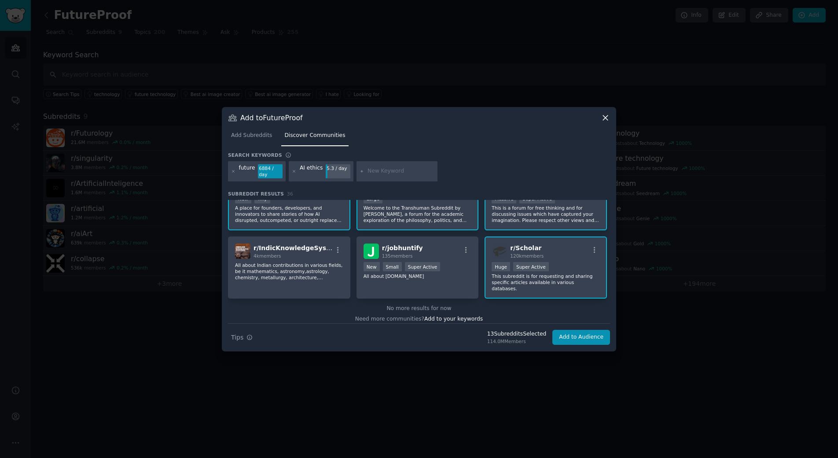
click at [368, 169] on input "text" at bounding box center [401, 171] width 67 height 8
type input "space"
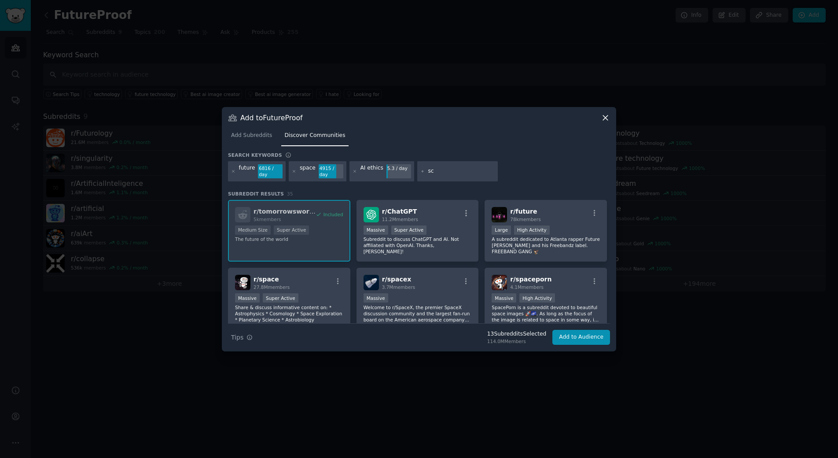
type input "s"
type input "accelerate"
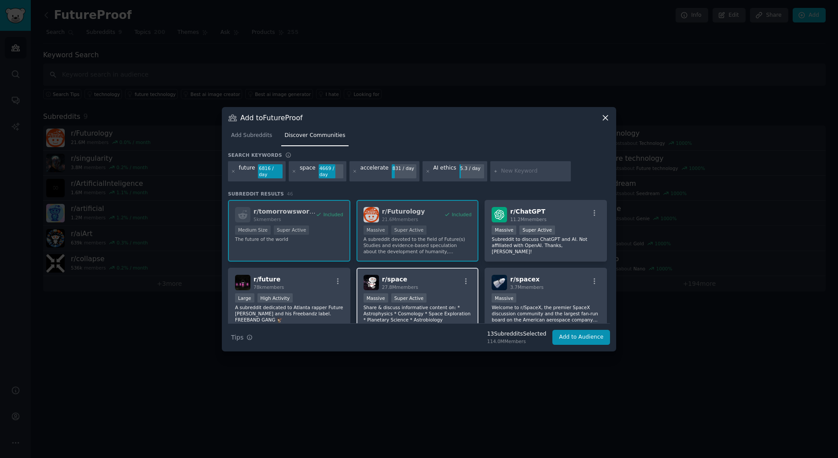
scroll to position [44, 0]
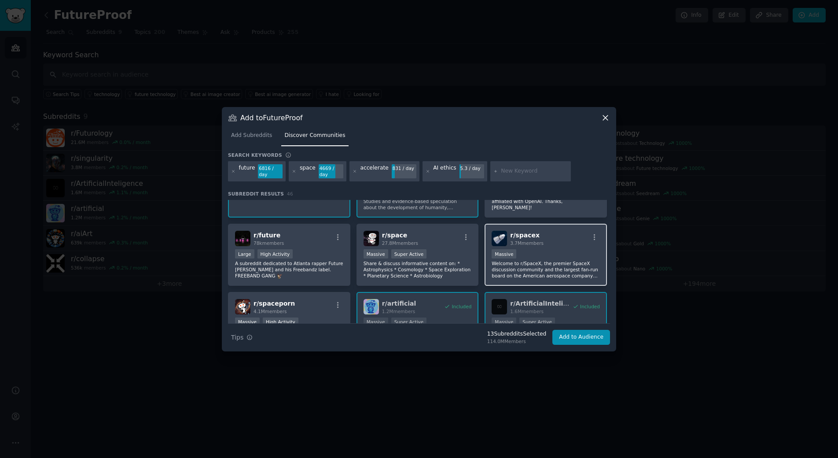
click at [545, 265] on p "Welcome to r/SpaceX, the premier SpaceX discussion community and the largest fa…" at bounding box center [546, 269] width 108 height 18
click at [512, 172] on input "text" at bounding box center [534, 171] width 67 height 8
type input "mapporn"
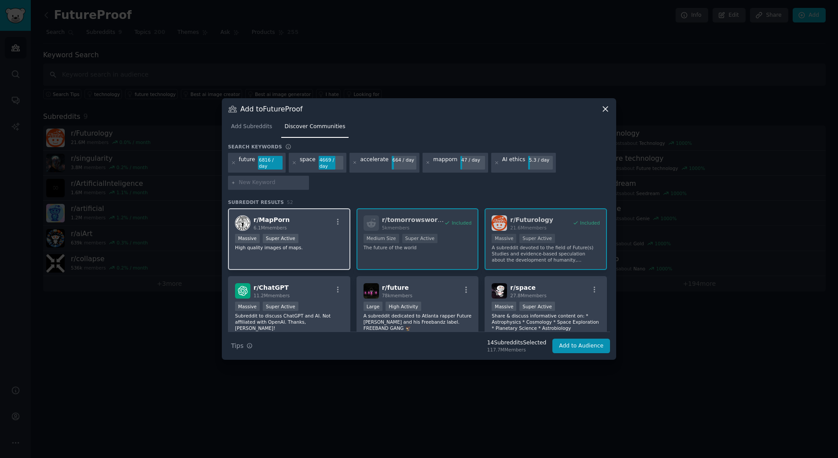
click at [313, 246] on p "High quality images of maps." at bounding box center [289, 247] width 108 height 6
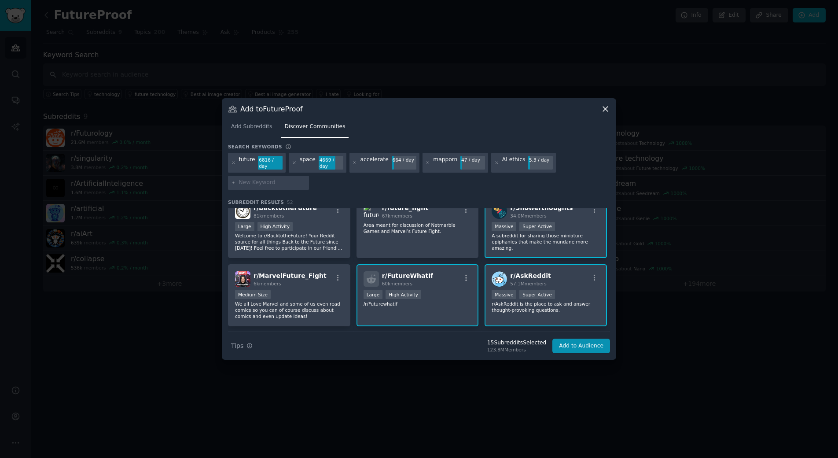
scroll to position [528, 0]
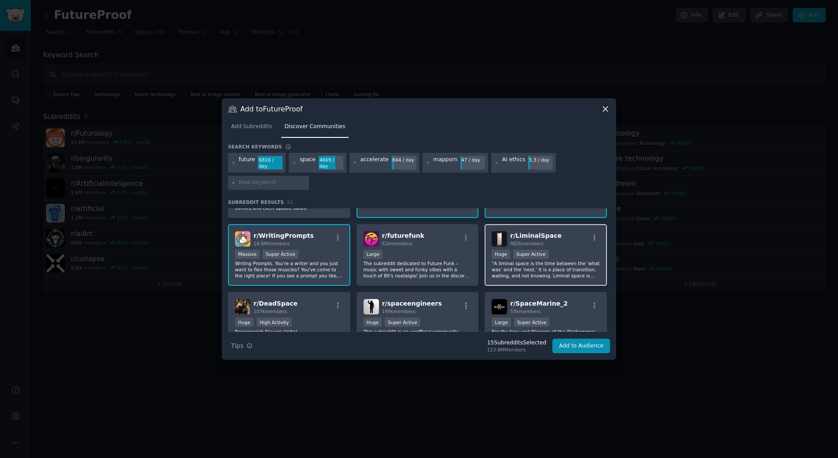
click at [543, 273] on p ""A liminal space is the time between the 'what was' and the 'next.' It is a pla…" at bounding box center [546, 269] width 108 height 18
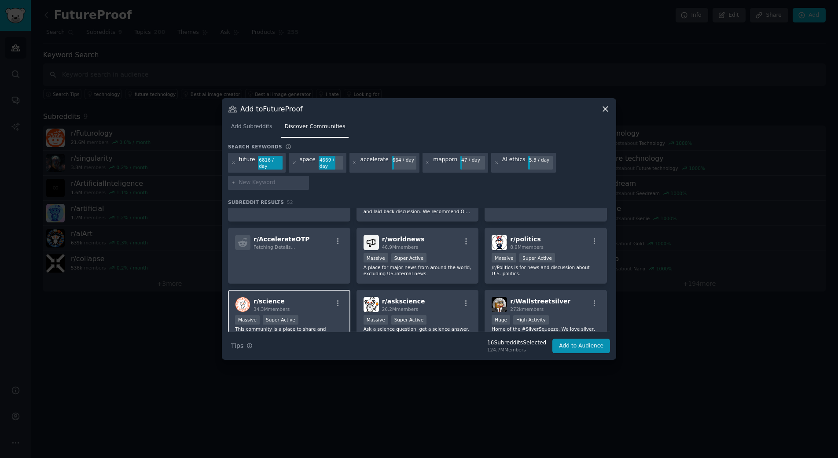
scroll to position [748, 0]
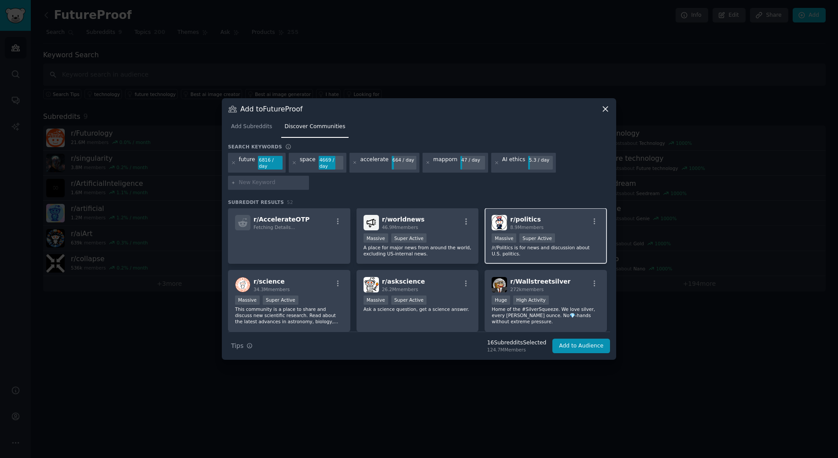
click at [576, 248] on p "/r/Politics is for news and discussion about U.S. politics." at bounding box center [546, 250] width 108 height 12
click at [450, 247] on p "A place for major news from around the world, excluding US-internal news." at bounding box center [418, 250] width 108 height 12
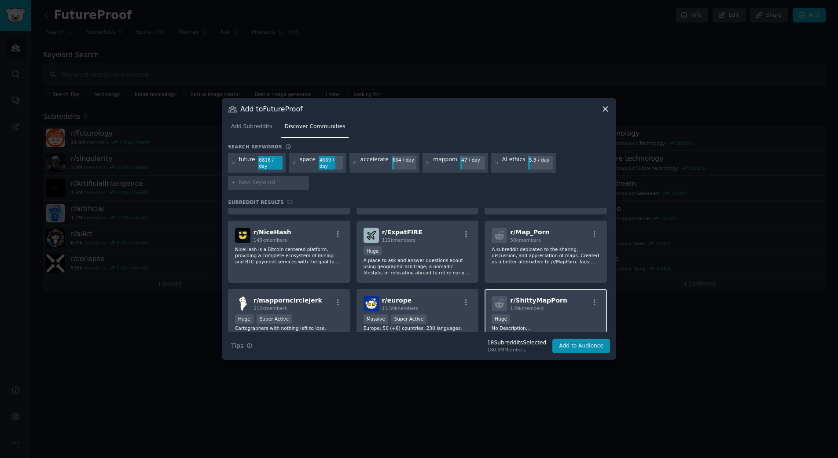
scroll to position [880, 0]
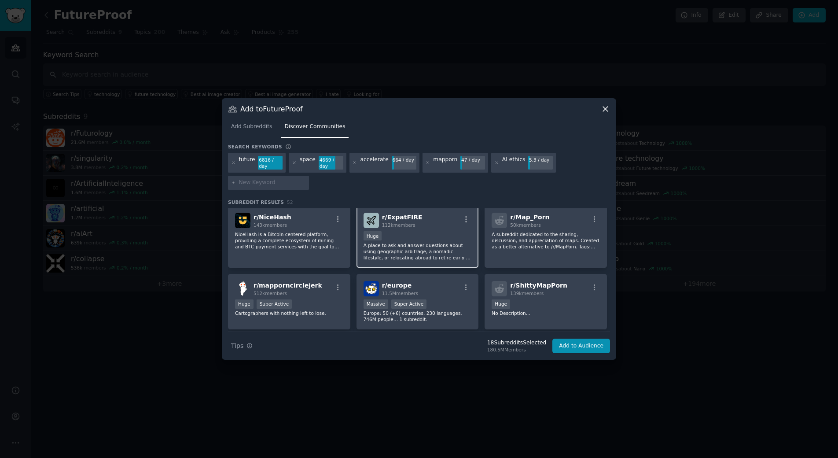
click at [452, 254] on p "A place to ask and answer questions about using geographic arbitrage, a nomadic…" at bounding box center [418, 251] width 108 height 18
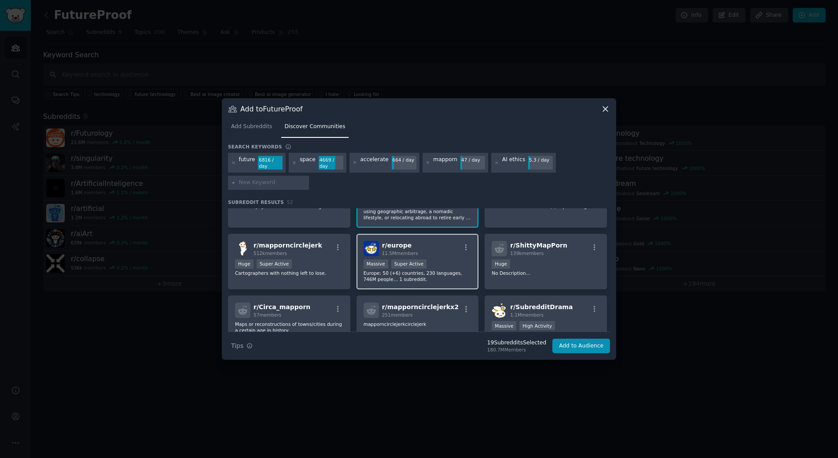
scroll to position [1013, 0]
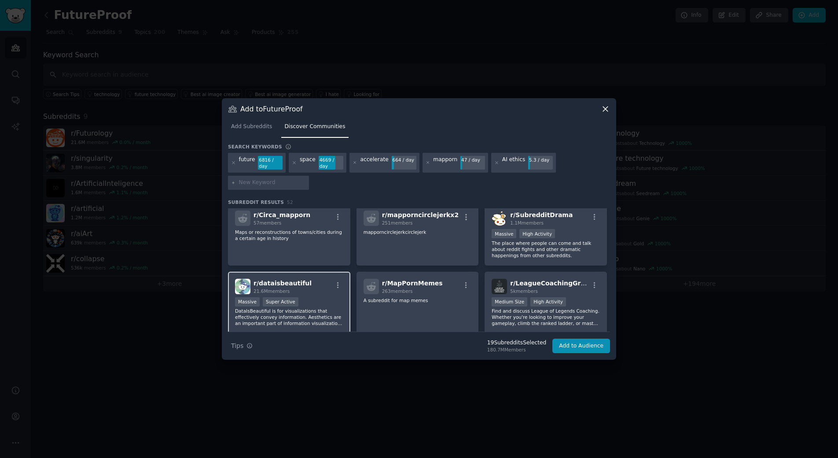
click at [320, 291] on div "r/ dataisbeautiful 21.6M members" at bounding box center [289, 286] width 108 height 15
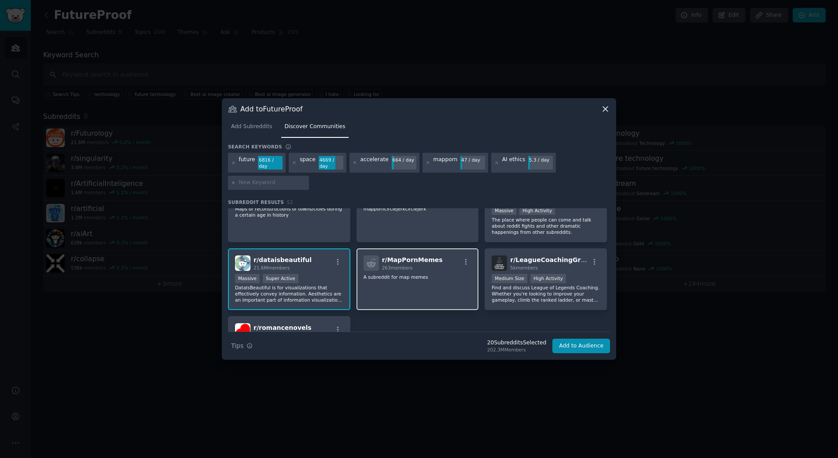
scroll to position [1057, 0]
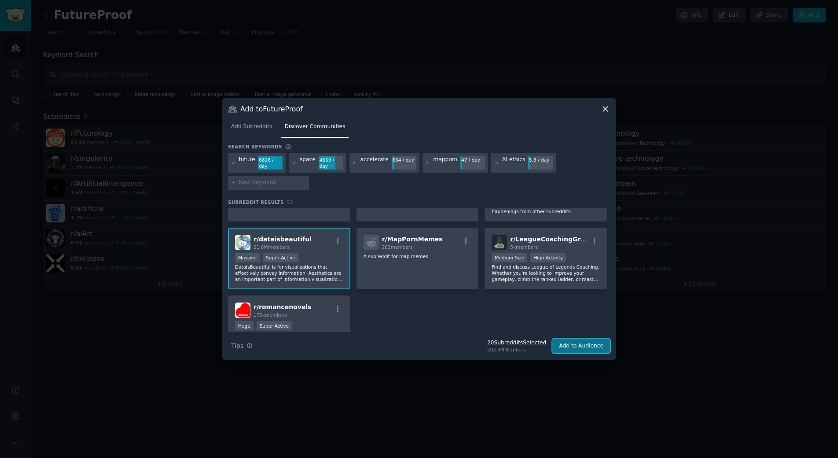
click at [590, 345] on button "Add to Audience" at bounding box center [582, 346] width 58 height 15
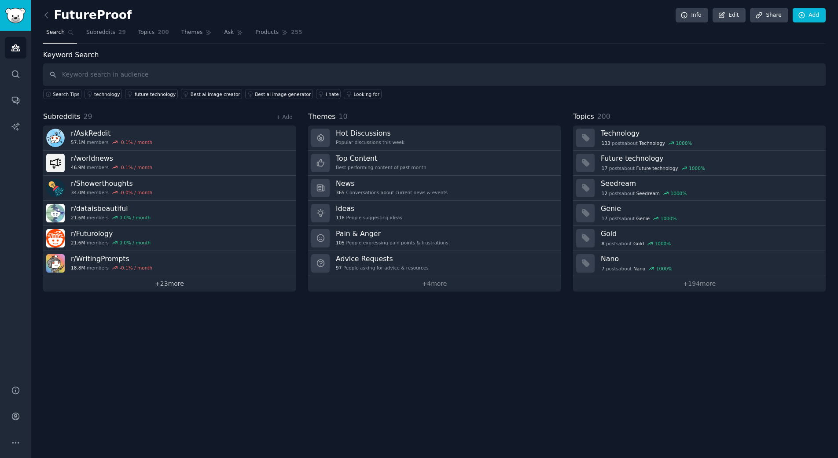
click at [244, 281] on link "+ 23 more" at bounding box center [169, 283] width 253 height 15
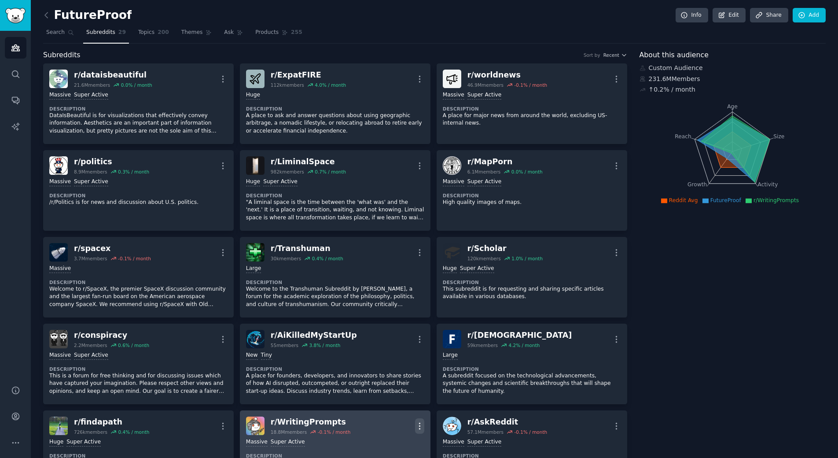
click at [418, 420] on button "More" at bounding box center [419, 425] width 9 height 15
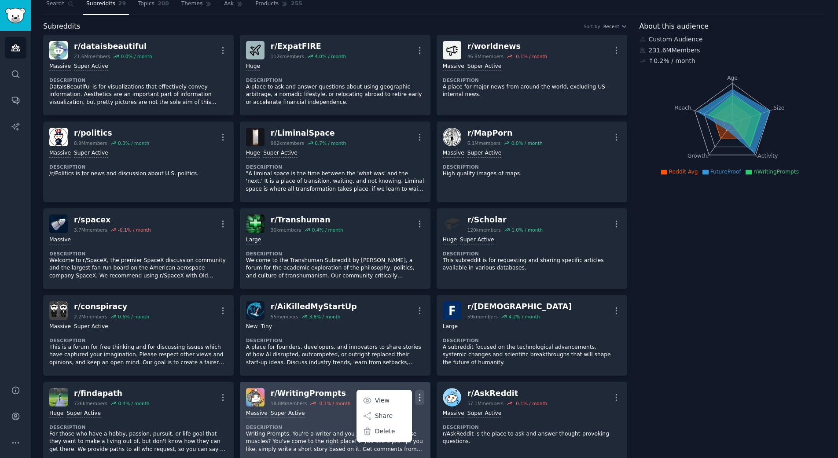
scroll to position [44, 0]
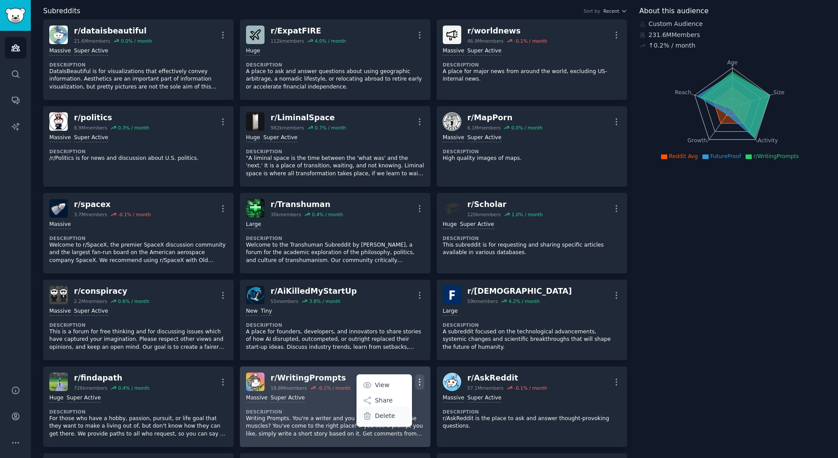
click at [375, 419] on p "Delete" at bounding box center [385, 415] width 20 height 9
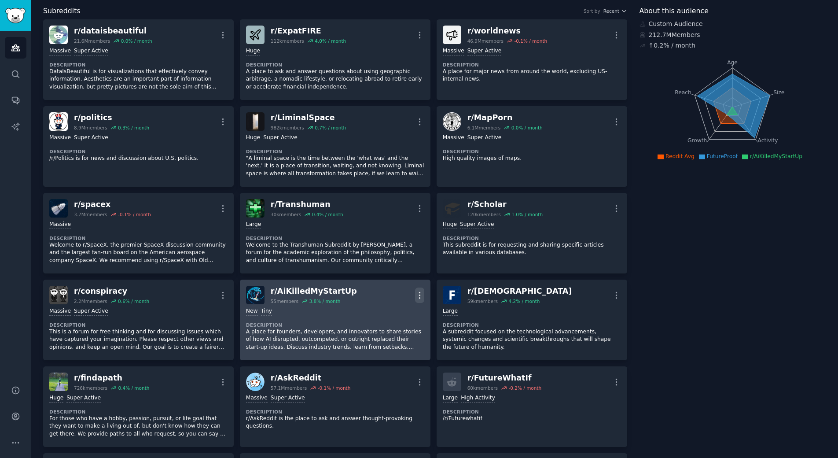
click at [417, 292] on icon "button" at bounding box center [419, 295] width 9 height 9
click at [392, 328] on div "Delete" at bounding box center [384, 329] width 52 height 18
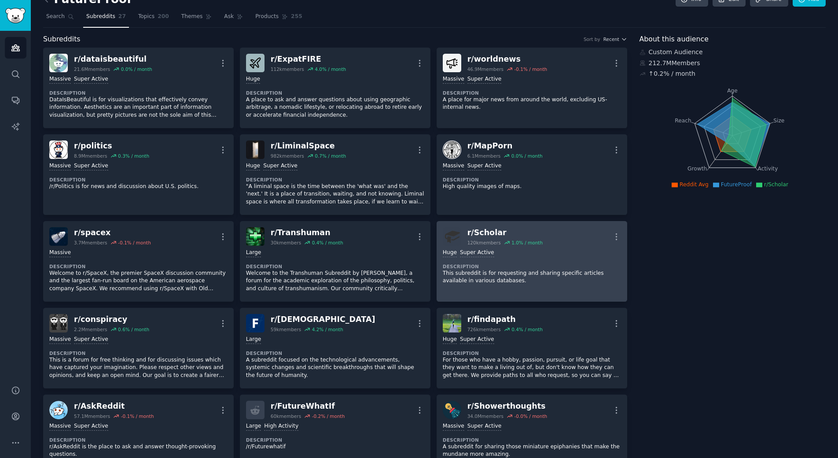
scroll to position [0, 0]
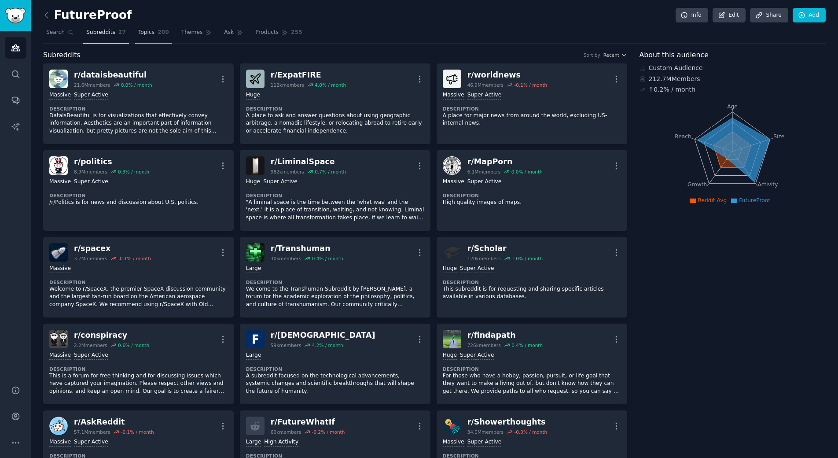
click at [143, 35] on span "Topics" at bounding box center [146, 33] width 16 height 8
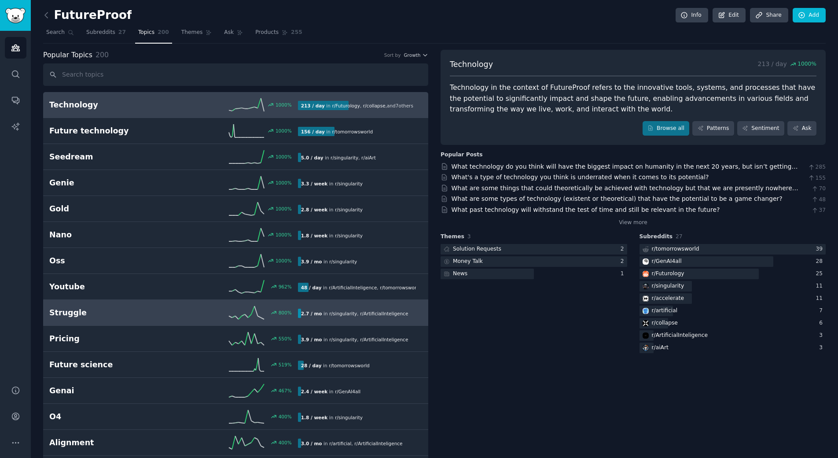
click at [81, 306] on link "Struggle 800 % 2.7 / mo in r/ singularity , r/ ArtificialInteligence" at bounding box center [235, 313] width 385 height 26
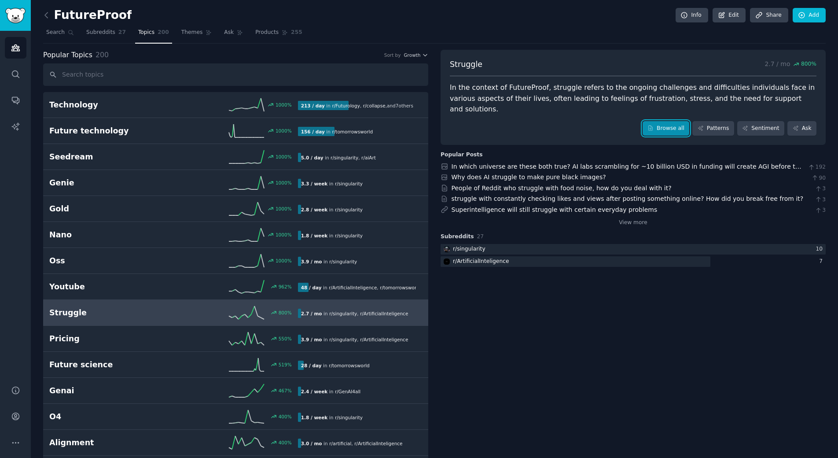
click at [676, 121] on link "Browse all" at bounding box center [666, 128] width 47 height 15
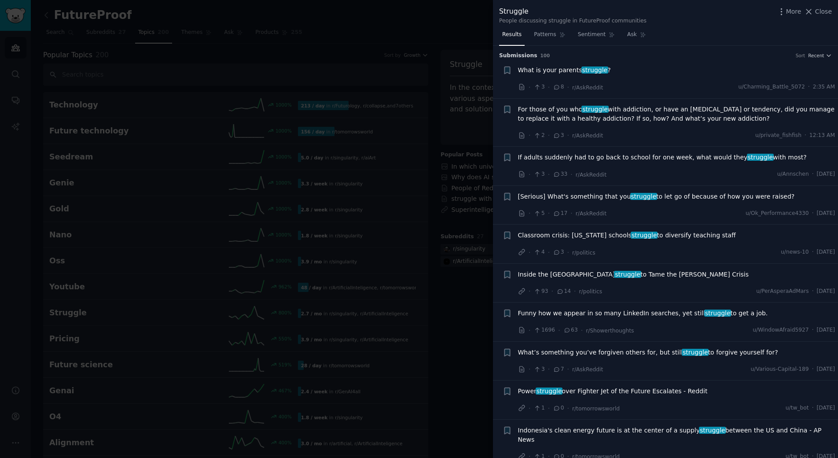
click at [771, 122] on span "For those of you who struggle with addiction, or have an addictive personality …" at bounding box center [676, 114] width 317 height 18
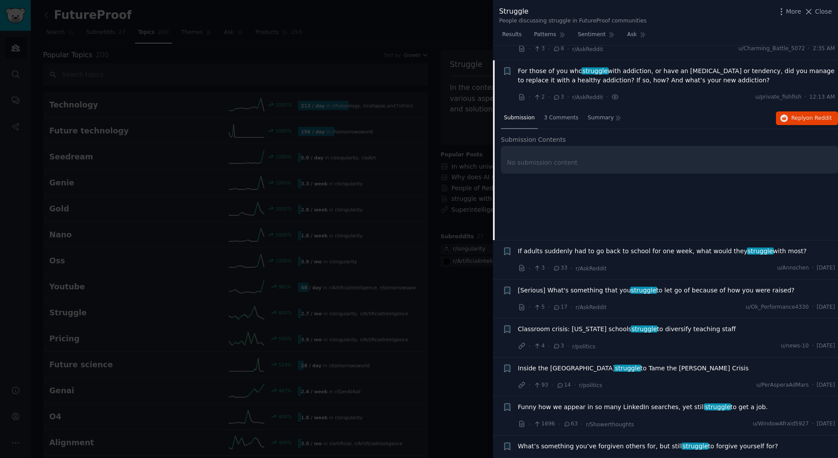
scroll to position [53, 0]
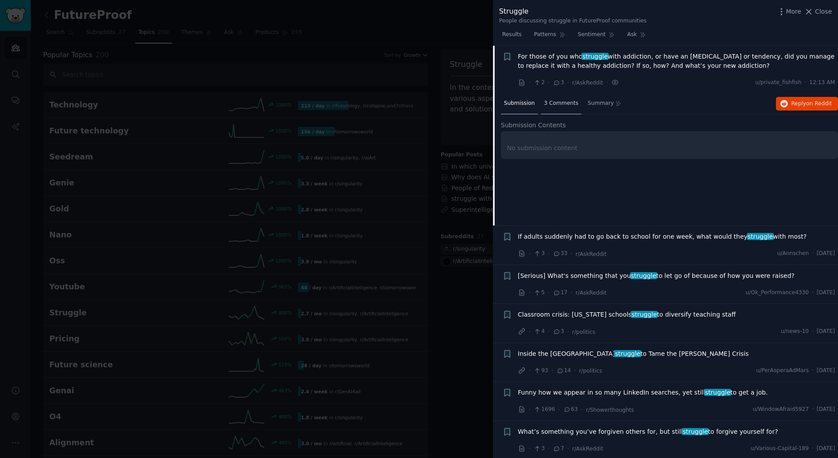
click at [553, 99] on div "3 Comments" at bounding box center [561, 103] width 41 height 21
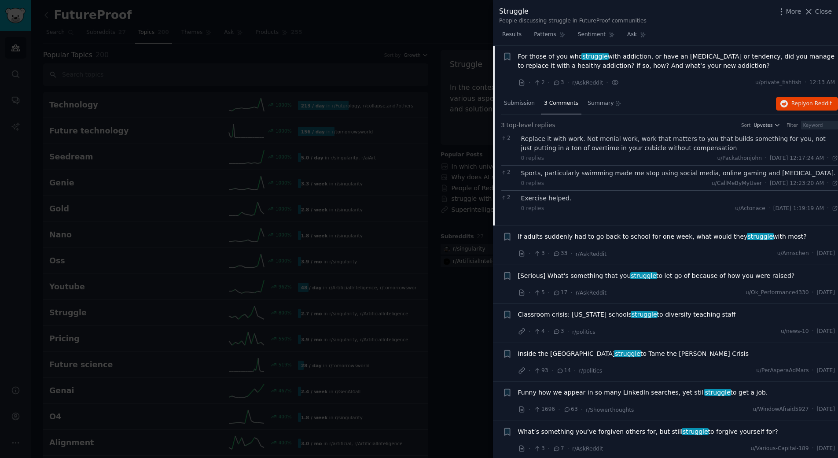
click at [668, 248] on div "If adults suddenly had to go back to school for one week, what would they strug…" at bounding box center [676, 245] width 317 height 26
click at [775, 239] on span "If adults suddenly had to go back to school for one week, what would they strug…" at bounding box center [662, 236] width 289 height 9
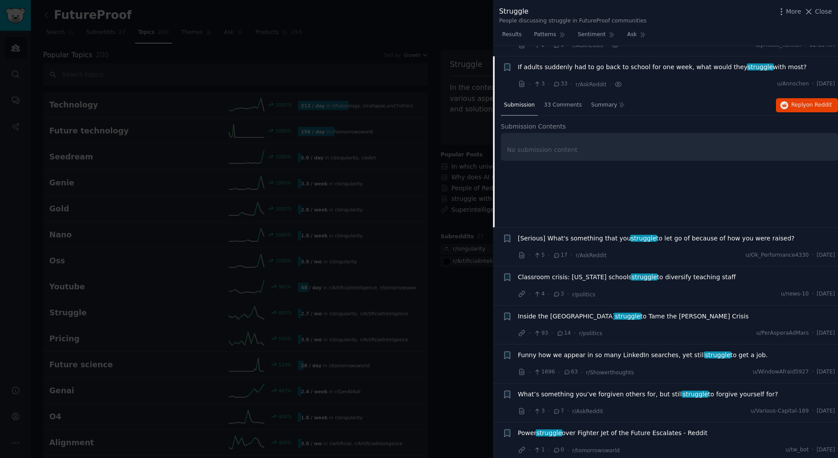
scroll to position [101, 0]
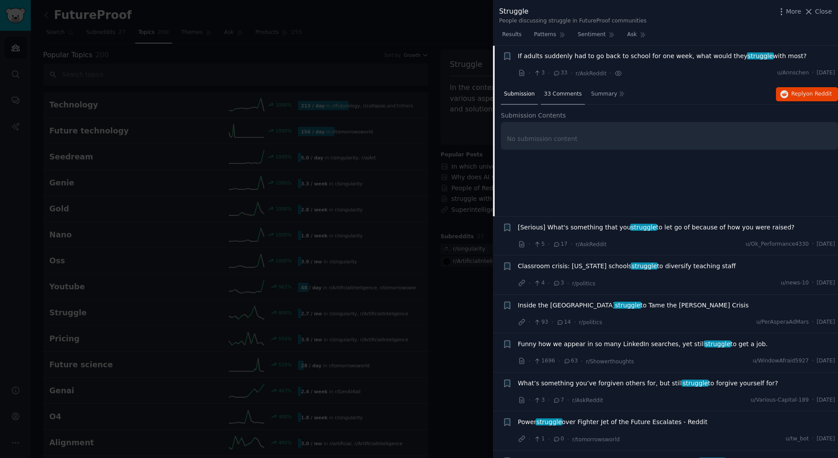
click at [566, 91] on span "33 Comments" at bounding box center [563, 94] width 38 height 8
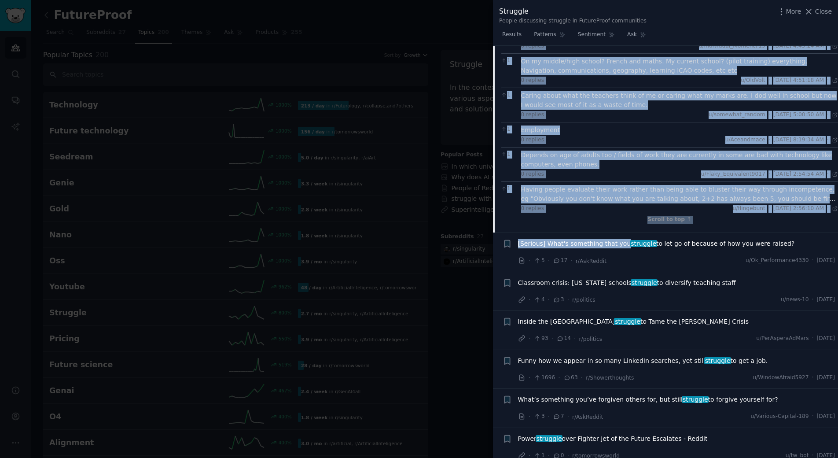
scroll to position [806, 0]
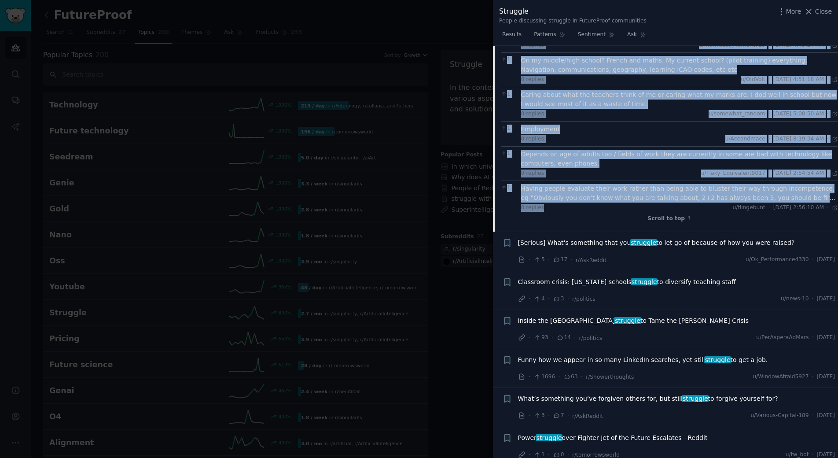
drag, startPoint x: 517, startPoint y: 53, endPoint x: 615, endPoint y: 193, distance: 170.5
copy div "If adults suddenly had to go back to school for one week, what would they strug…"
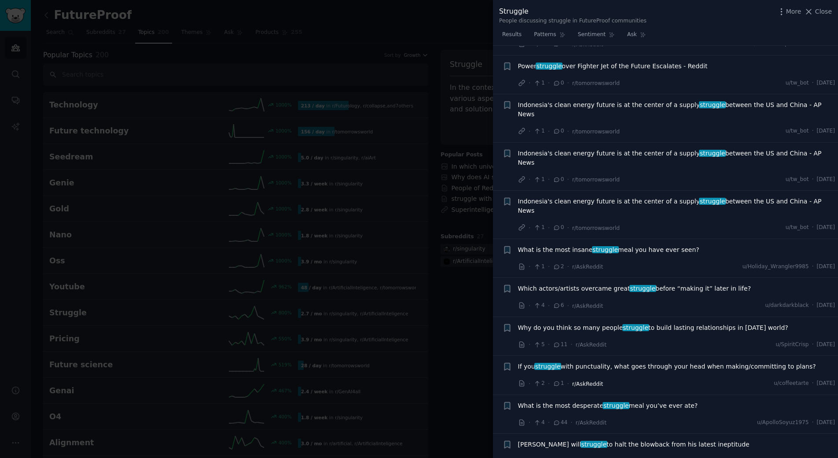
scroll to position [1202, 0]
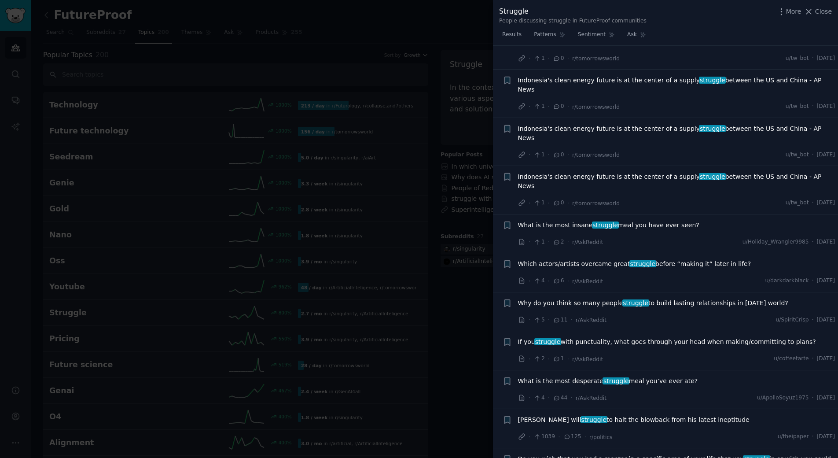
click at [648, 298] on div "Why do you think so many people struggle to build lasting relationships in toda…" at bounding box center [676, 311] width 317 height 26
click at [556, 317] on icon at bounding box center [557, 320] width 8 height 6
click at [545, 298] on span "Why do you think so many people struggle to build lasting relationships in toda…" at bounding box center [653, 302] width 270 height 9
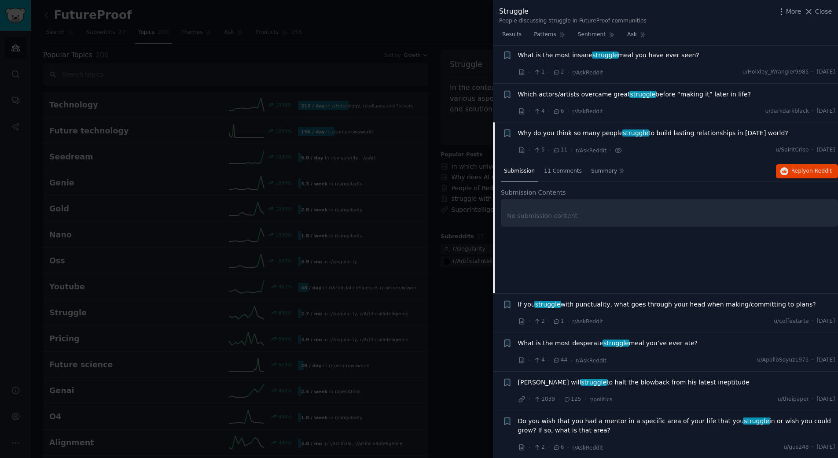
scroll to position [569, 0]
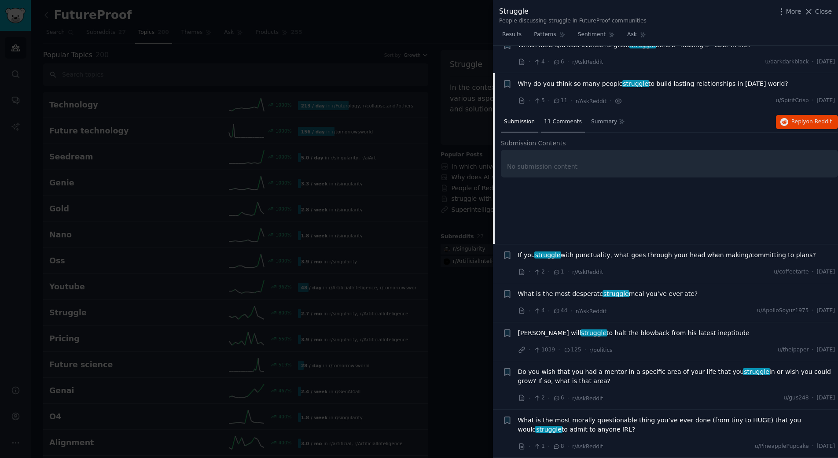
click at [563, 118] on span "11 Comments" at bounding box center [563, 122] width 38 height 8
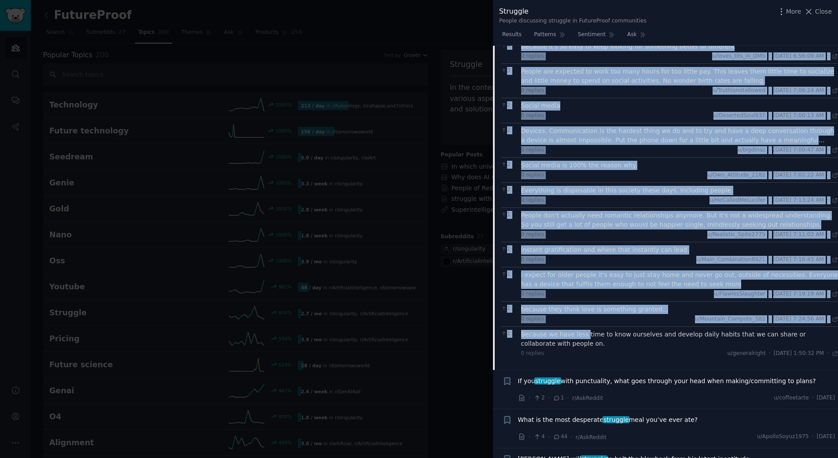
scroll to position [701, 0]
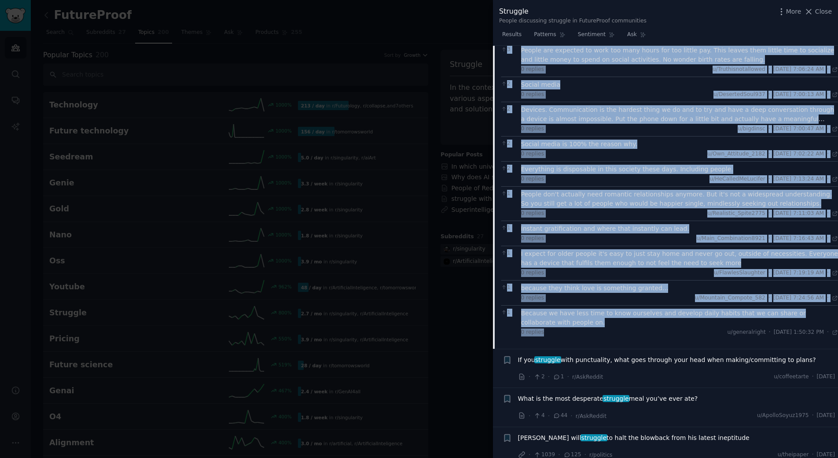
drag, startPoint x: 517, startPoint y: 55, endPoint x: 584, endPoint y: 299, distance: 253.6
click at [584, 299] on div "Reddit text submission + Why do you think so many people struggle to build last…" at bounding box center [665, 145] width 345 height 408
copy div "Why do you think so many people struggle to build lasting relationships in toda…"
click at [575, 355] on span "If you struggle with punctuality, what goes through your head when making/commi…" at bounding box center [667, 359] width 298 height 9
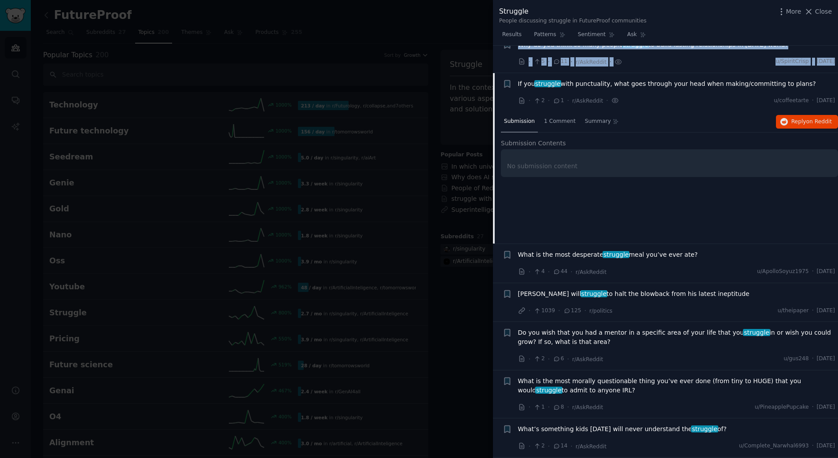
scroll to position [608, 0]
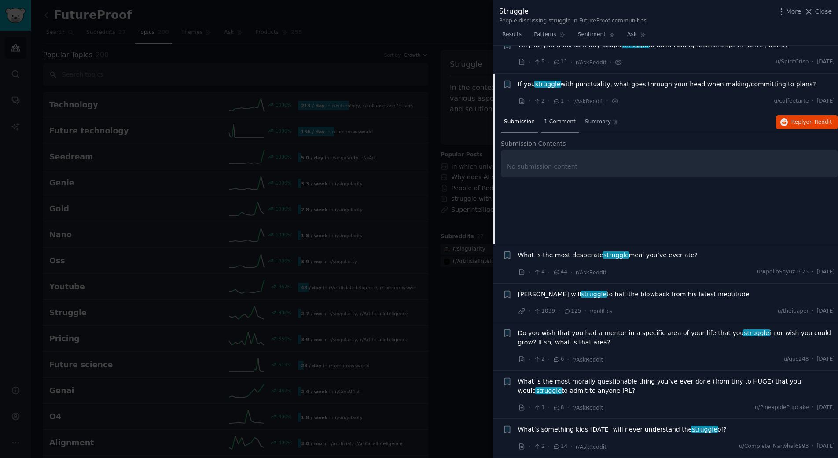
click at [557, 118] on span "1 Comment" at bounding box center [560, 122] width 32 height 8
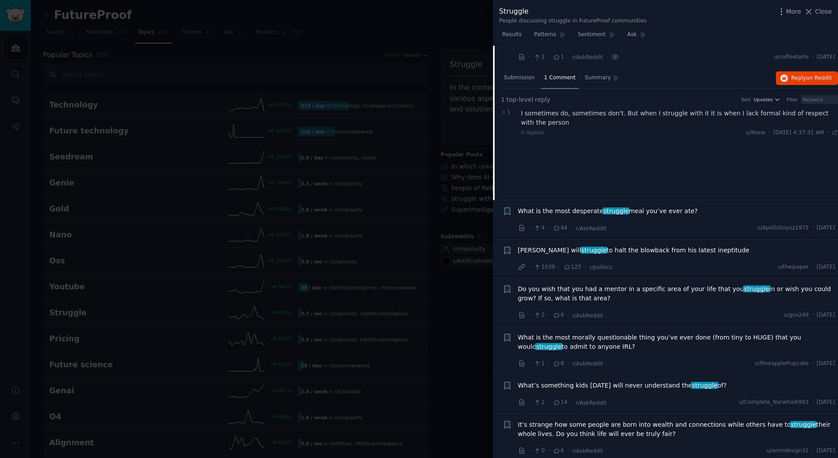
scroll to position [696, 0]
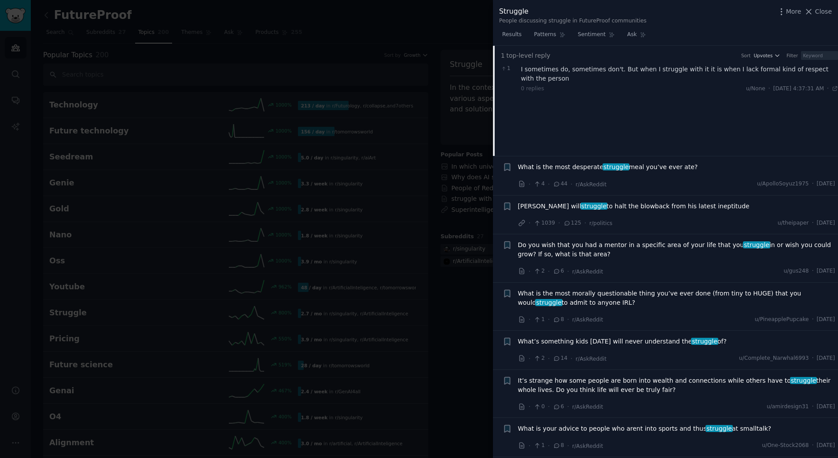
click at [602, 240] on span "Do you wish that you had a mentor in a specific area of your life that you stru…" at bounding box center [676, 249] width 317 height 18
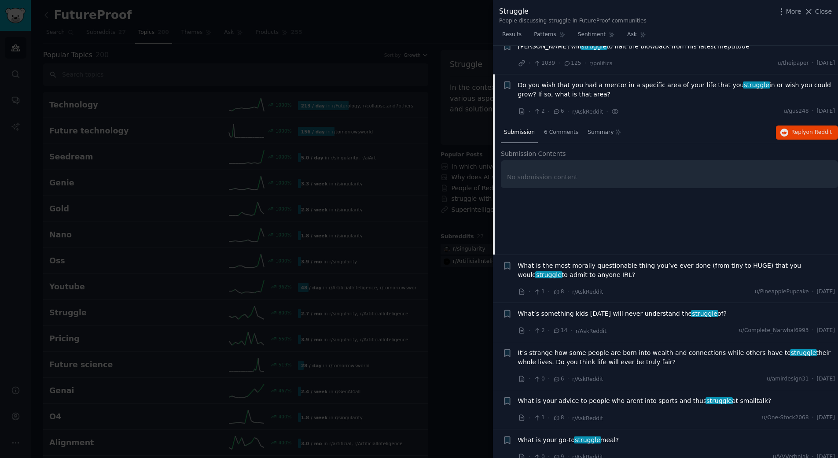
scroll to position [725, 0]
click at [557, 121] on div "6 Comments" at bounding box center [561, 131] width 41 height 21
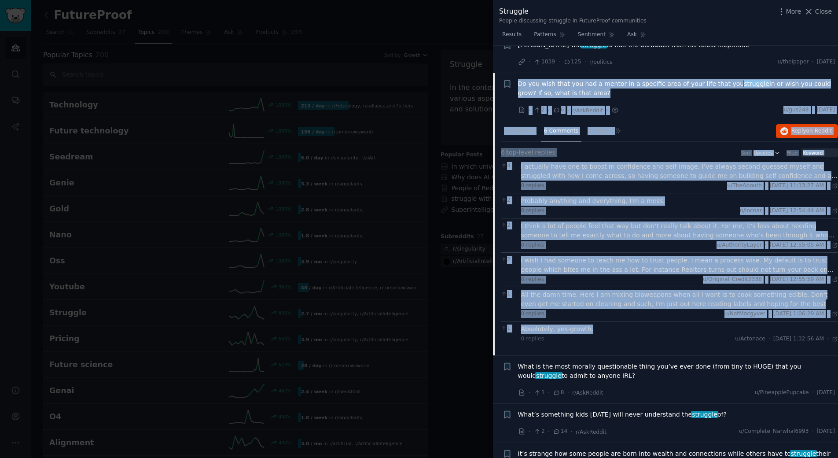
drag, startPoint x: 516, startPoint y: 55, endPoint x: 672, endPoint y: 295, distance: 287.3
click at [672, 295] on div "Reddit text submission + Do you wish that you had a mentor in a specific area o…" at bounding box center [665, 214] width 345 height 283
copy div "Do you wish that you had a mentor in a specific area of your life that you stru…"
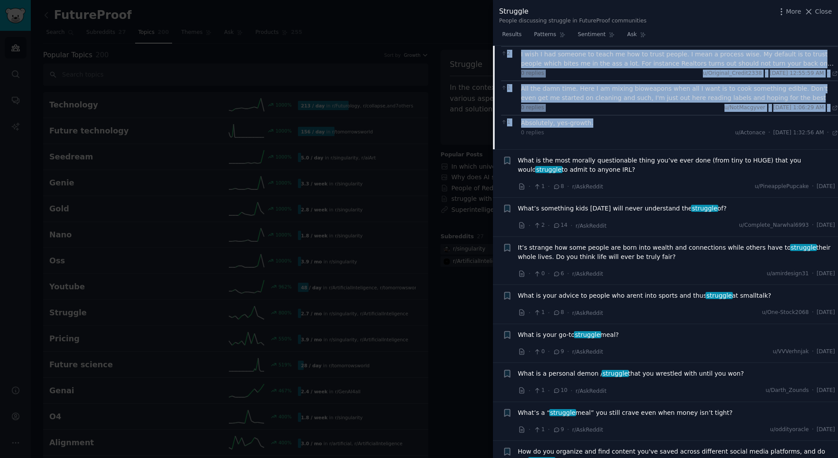
scroll to position [945, 0]
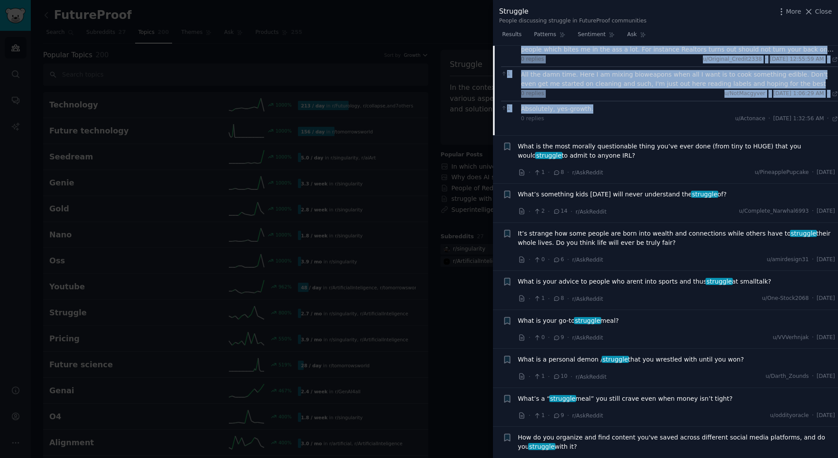
click at [657, 277] on span "What is your advice to people who arent into sports and thus struggle at smallt…" at bounding box center [645, 281] width 254 height 9
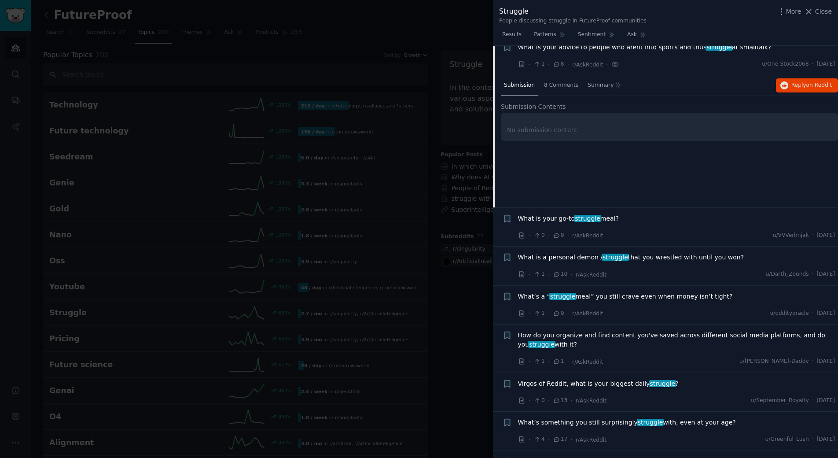
scroll to position [908, 0]
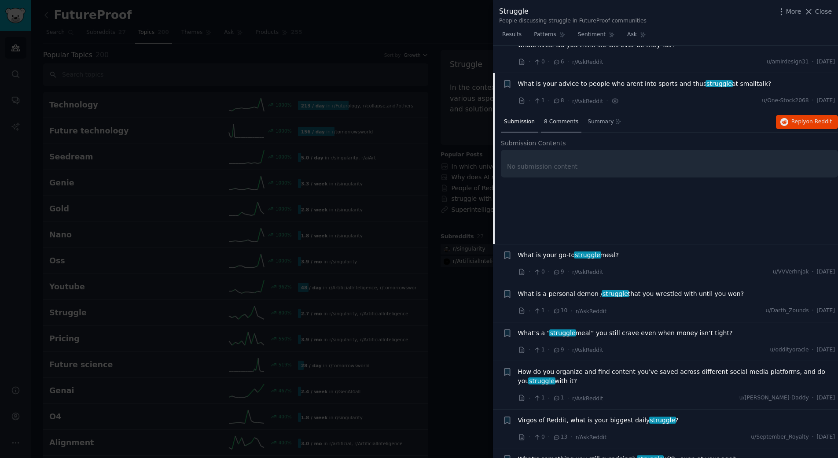
click at [565, 118] on span "8 Comments" at bounding box center [561, 122] width 34 height 8
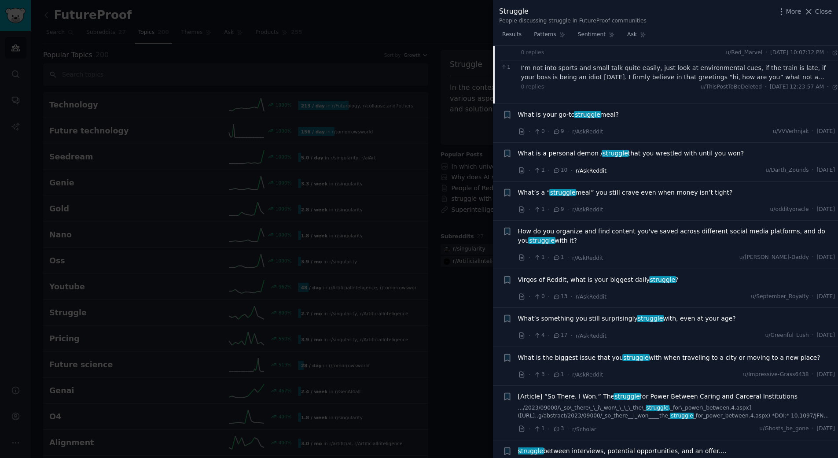
scroll to position [1216, 0]
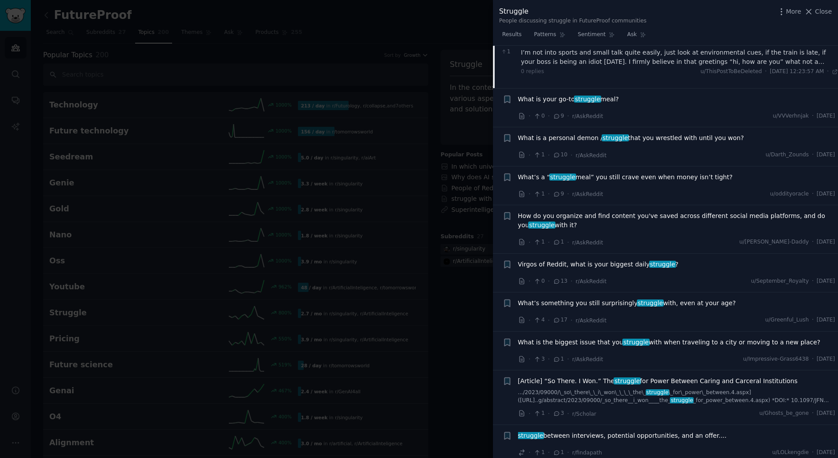
click at [596, 211] on span "How do you organize and find content you've saved across different social media…" at bounding box center [676, 220] width 317 height 18
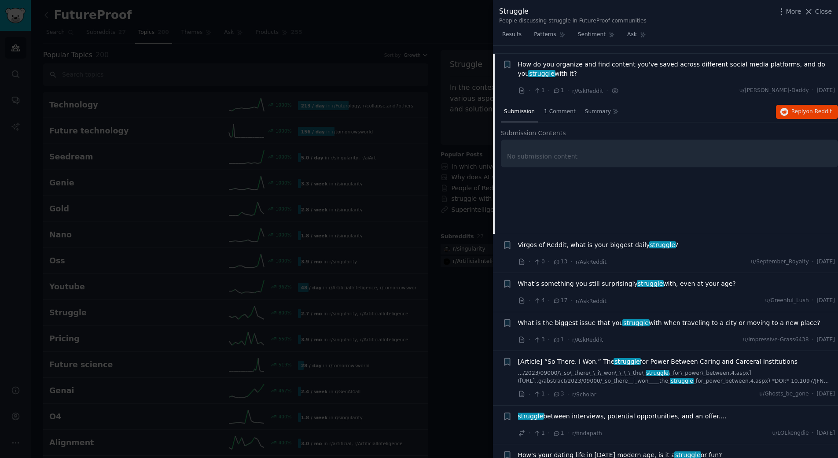
scroll to position [1064, 0]
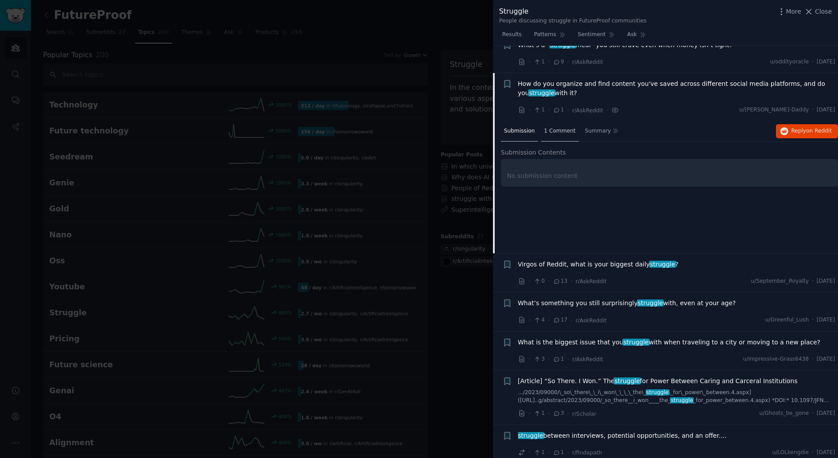
click at [556, 127] on span "1 Comment" at bounding box center [560, 131] width 32 height 8
click at [595, 260] on span "Virgos of Reddit, what is your biggest daily struggle ?" at bounding box center [598, 264] width 161 height 9
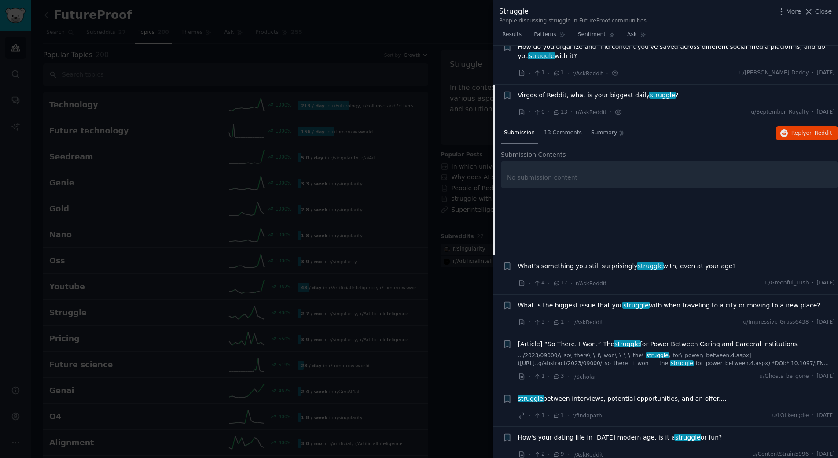
scroll to position [1112, 0]
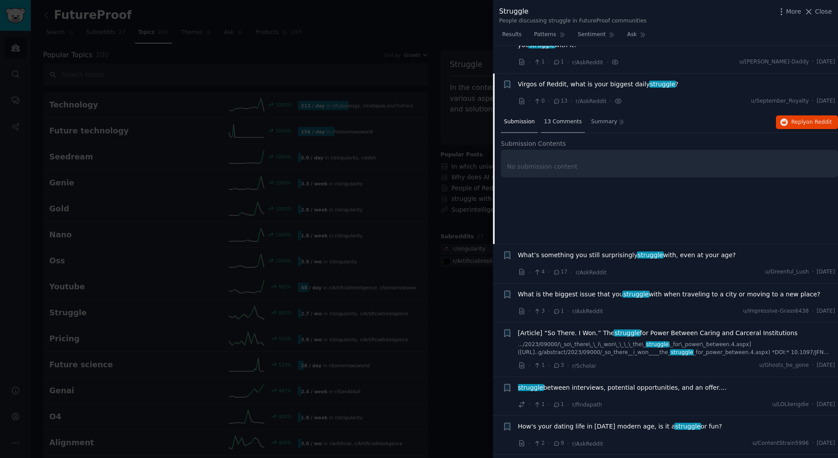
click at [553, 112] on div "13 Comments" at bounding box center [563, 122] width 44 height 21
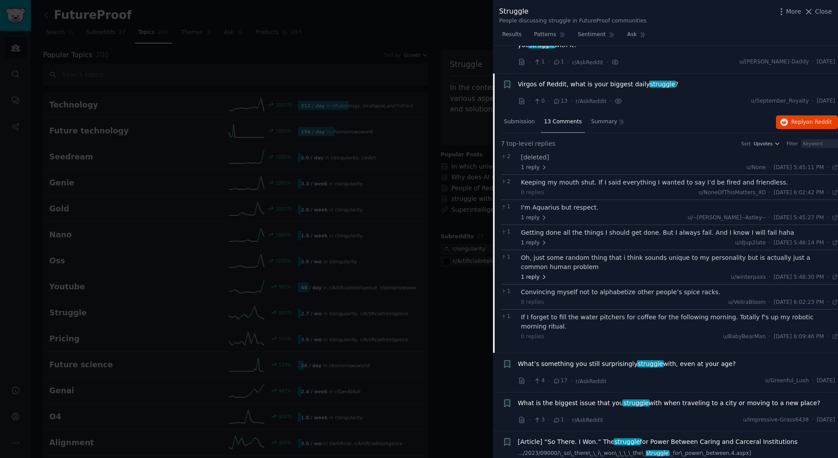
click at [534, 273] on span "1 reply" at bounding box center [534, 277] width 26 height 8
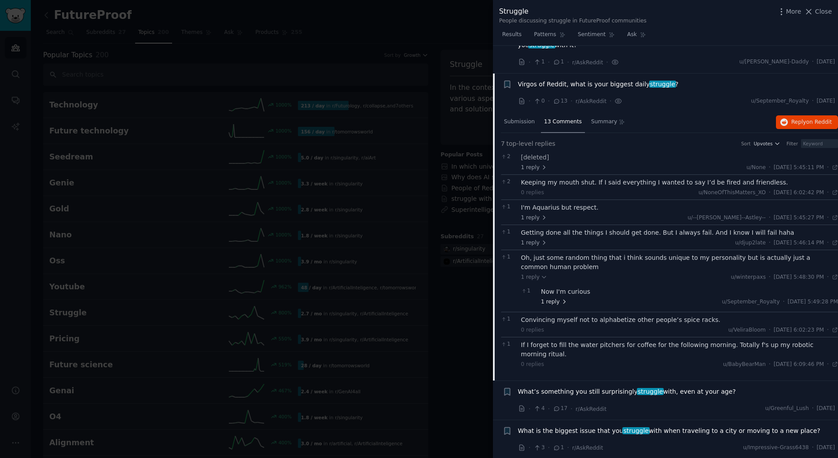
click at [553, 298] on span "1 reply" at bounding box center [554, 302] width 26 height 8
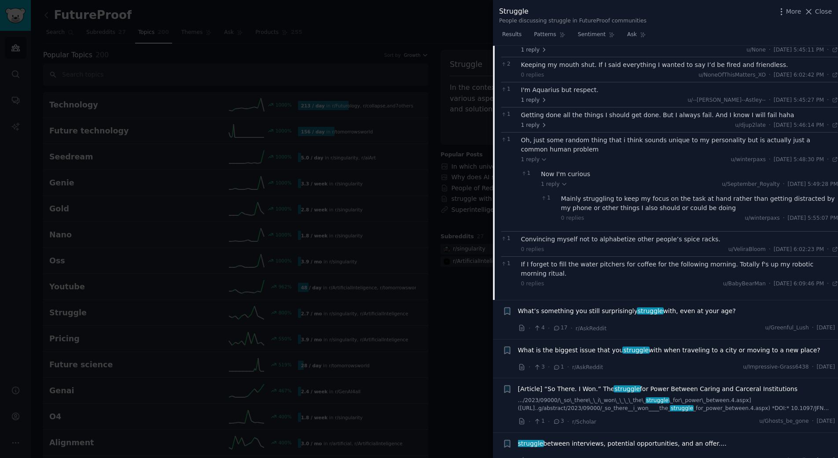
scroll to position [1244, 0]
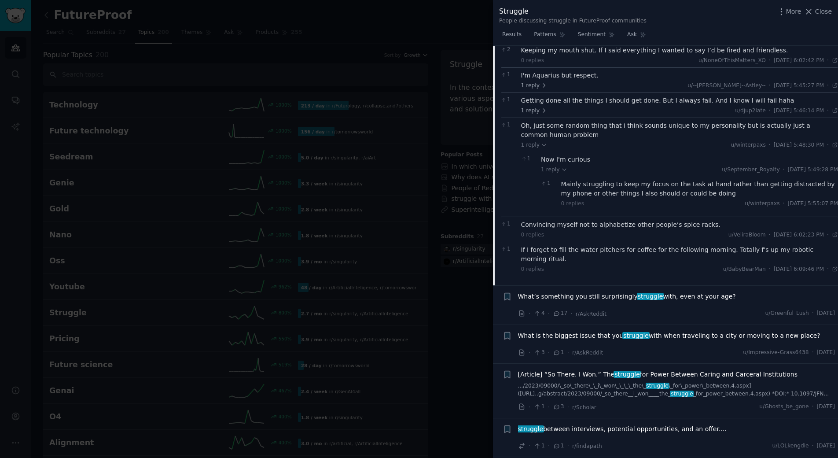
click at [663, 292] on span "What’s something you still surprisingly struggle with, even at your age?" at bounding box center [627, 296] width 218 height 9
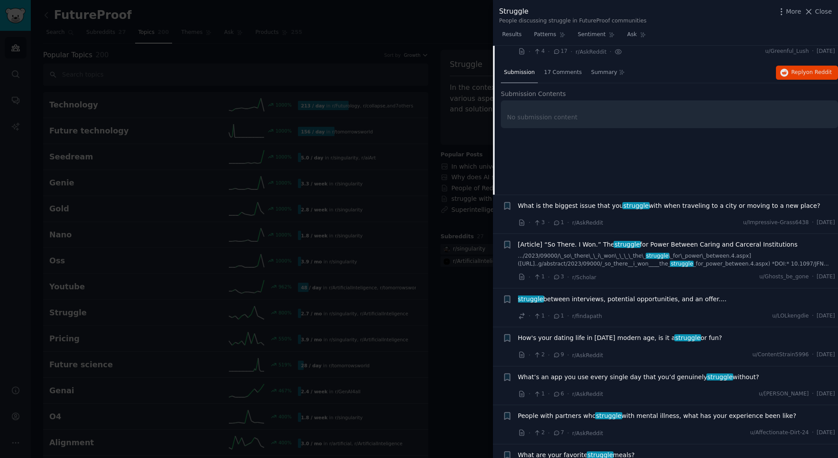
scroll to position [1151, 0]
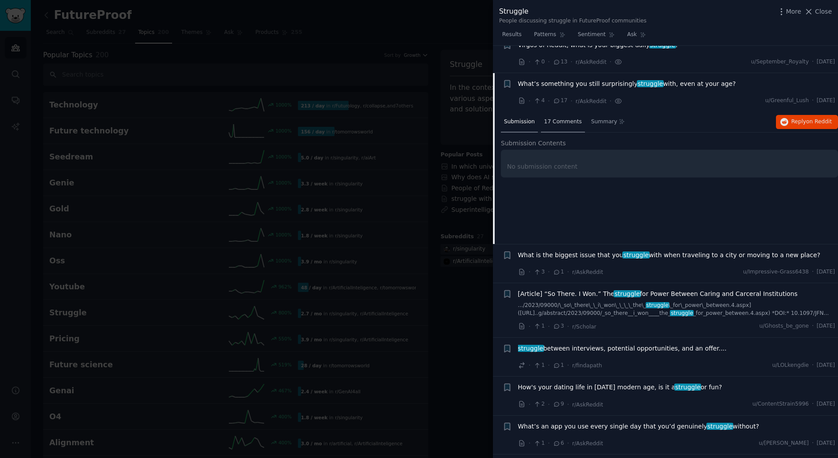
click at [555, 118] on span "17 Comments" at bounding box center [563, 122] width 38 height 8
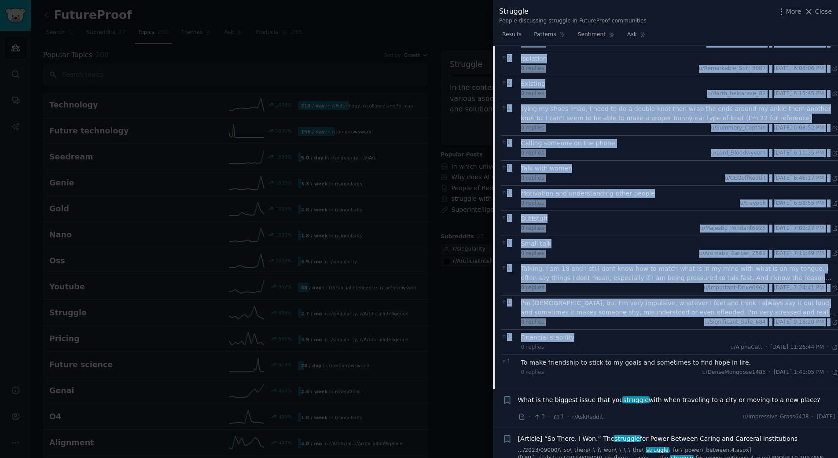
scroll to position [1371, 0]
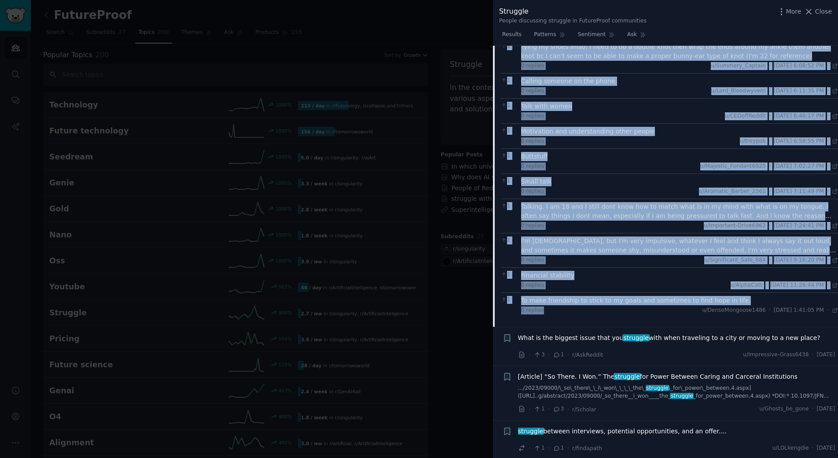
drag, startPoint x: 514, startPoint y: 53, endPoint x: 598, endPoint y: 274, distance: 236.2
click at [598, 274] on div "Reddit text submission Bookmark this conversation + What’s something you still …" at bounding box center [665, 90] width 345 height 474
copy div "What’s something you still surprisingly struggle with, even at your age? · 4 · …"
